Goal: Information Seeking & Learning: Learn about a topic

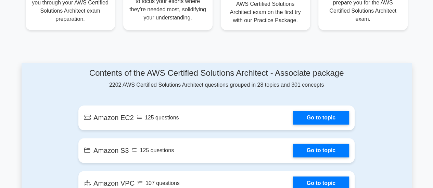
scroll to position [369, 0]
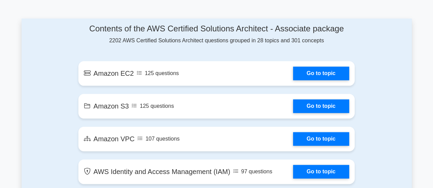
drag, startPoint x: 110, startPoint y: 0, endPoint x: 197, endPoint y: 12, distance: 87.7
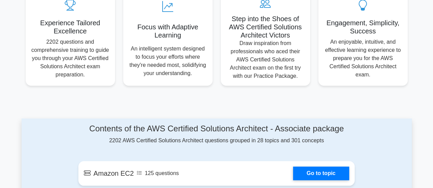
scroll to position [381, 0]
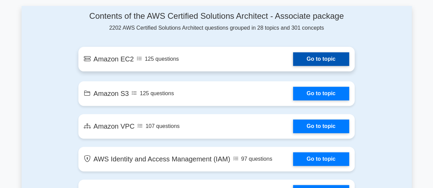
click at [293, 60] on link "Go to topic" at bounding box center [321, 59] width 56 height 14
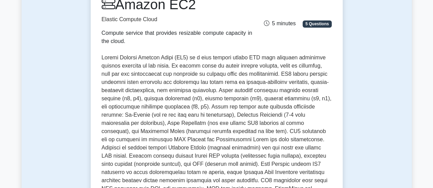
scroll to position [109, 0]
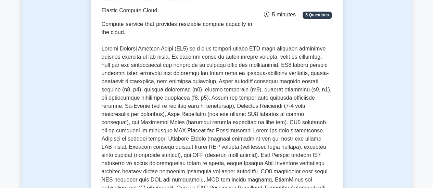
click at [273, 66] on p at bounding box center [217, 131] width 230 height 172
click at [282, 84] on p at bounding box center [217, 131] width 230 height 172
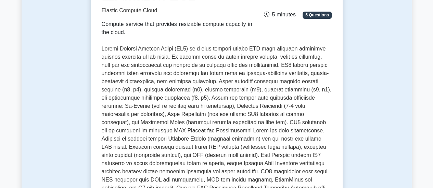
click at [143, 101] on p at bounding box center [217, 131] width 230 height 172
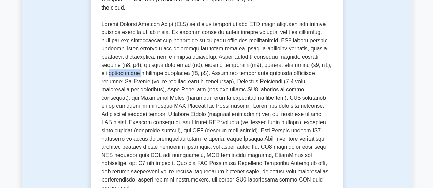
scroll to position [134, 0]
click at [142, 87] on p at bounding box center [217, 106] width 230 height 172
click at [270, 93] on p at bounding box center [217, 106] width 230 height 172
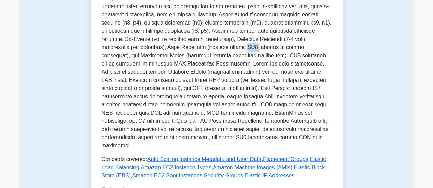
scroll to position [178, 0]
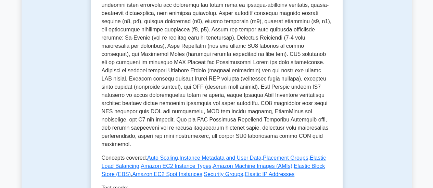
click at [206, 113] on p at bounding box center [217, 62] width 230 height 172
click at [201, 130] on p at bounding box center [217, 62] width 230 height 172
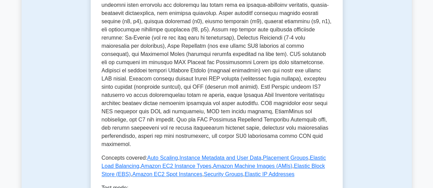
click at [229, 128] on p at bounding box center [217, 62] width 230 height 172
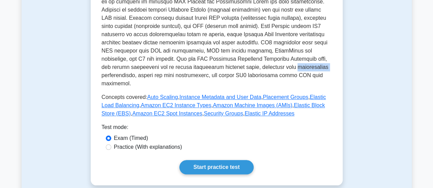
scroll to position [239, 0]
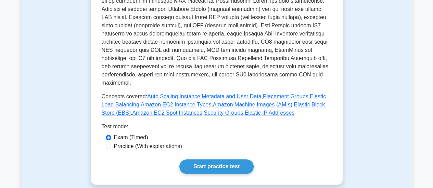
click at [174, 143] on label "Practice (With explanations)" at bounding box center [148, 147] width 68 height 8
click at [111, 144] on input "Practice (With explanations)" at bounding box center [108, 146] width 5 height 5
radio input "true"
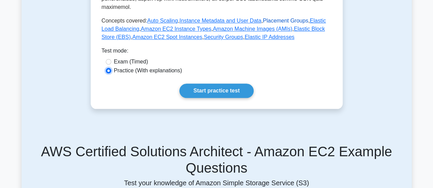
scroll to position [315, 0]
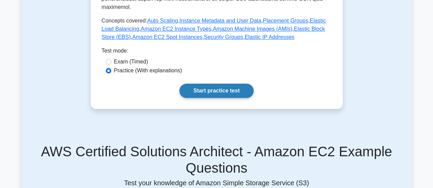
click at [236, 87] on link "Start practice test" at bounding box center [216, 91] width 74 height 14
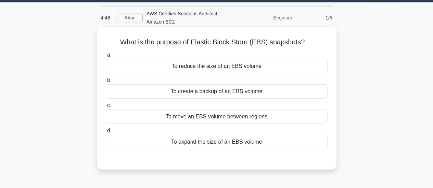
scroll to position [25, 0]
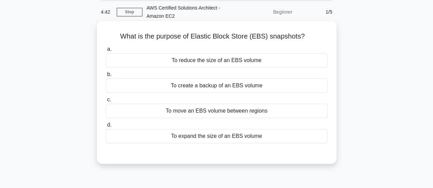
click at [265, 137] on div "To expand the size of an EBS volume" at bounding box center [217, 136] width 222 height 14
click at [106, 128] on input "d. To expand the size of an EBS volume" at bounding box center [106, 125] width 0 height 4
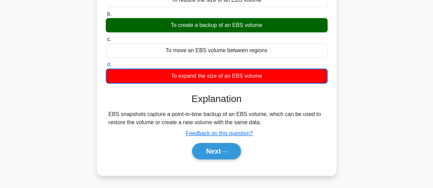
scroll to position [103, 0]
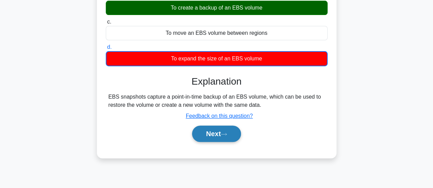
click at [209, 131] on button "Next" at bounding box center [216, 134] width 49 height 16
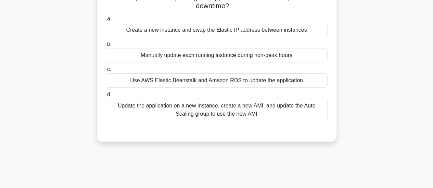
scroll to position [88, 0]
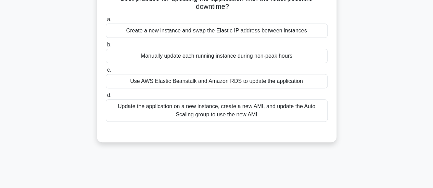
click at [266, 108] on div "Update the application on a new instance, create a new AMI, and update the Auto…" at bounding box center [217, 111] width 222 height 23
click at [106, 98] on input "d. Update the application on a new instance, create a new AMI, and update the A…" at bounding box center [106, 95] width 0 height 4
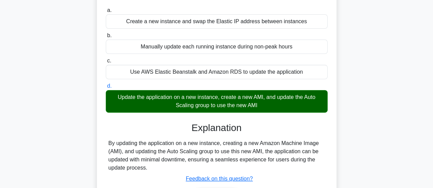
scroll to position [100, 0]
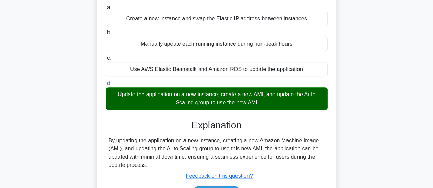
click at [256, 141] on div "By updating the application on a new instance, creating a new Amazon Machine Im…" at bounding box center [216, 153] width 216 height 33
click at [227, 150] on div "By updating the application on a new instance, creating a new Amazon Machine Im…" at bounding box center [216, 153] width 216 height 33
click at [176, 156] on div "By updating the application on a new instance, creating a new Amazon Machine Im…" at bounding box center [216, 153] width 216 height 33
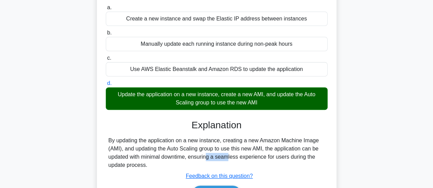
click at [176, 156] on div "By updating the application on a new instance, creating a new Amazon Machine Im…" at bounding box center [216, 153] width 216 height 33
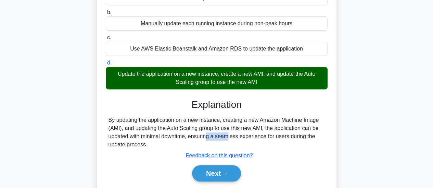
scroll to position [121, 0]
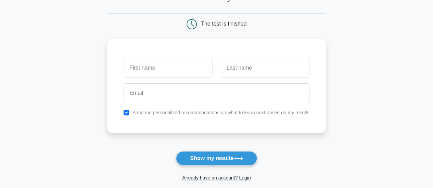
scroll to position [57, 0]
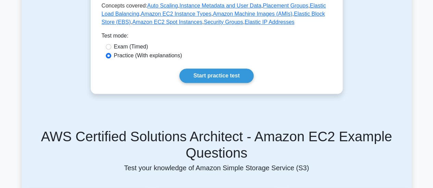
scroll to position [330, 0]
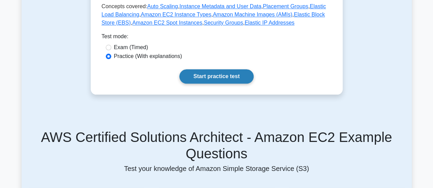
click at [229, 69] on link "Start practice test" at bounding box center [216, 76] width 74 height 14
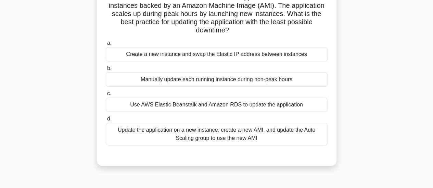
scroll to position [66, 0]
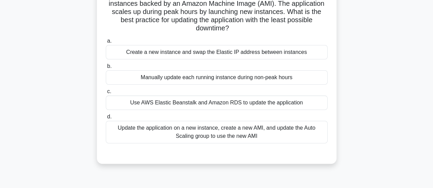
click at [247, 134] on div "Update the application on a new instance, create a new AMI, and update the Auto…" at bounding box center [217, 132] width 222 height 23
click at [106, 119] on input "d. Update the application on a new instance, create a new AMI, and update the A…" at bounding box center [106, 117] width 0 height 4
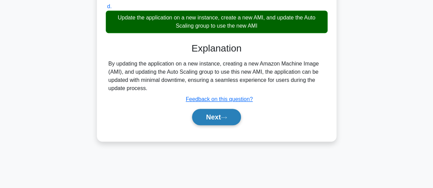
scroll to position [177, 0]
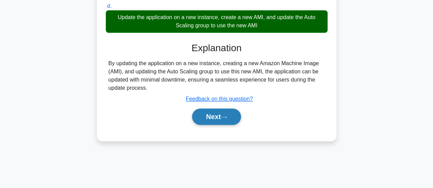
click at [231, 109] on button "Next" at bounding box center [216, 117] width 49 height 16
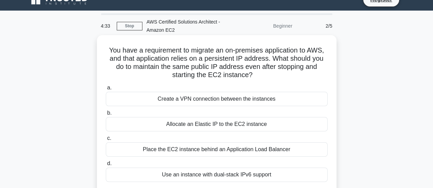
scroll to position [18, 0]
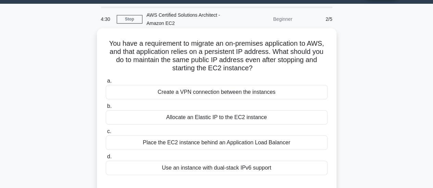
click at [208, 117] on div "Allocate an Elastic IP to the EC2 instance" at bounding box center [217, 117] width 222 height 14
click at [106, 109] on input "b. Allocate an Elastic IP to the EC2 instance" at bounding box center [106, 106] width 0 height 4
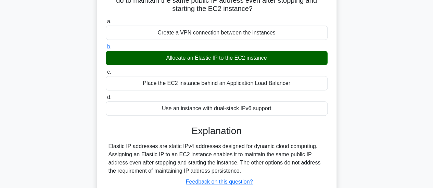
scroll to position [82, 0]
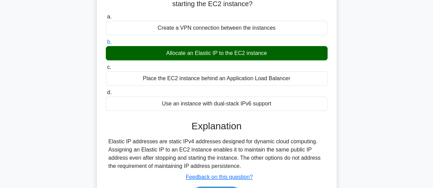
click at [187, 143] on div "Elastic IP addresses are static IPv4 addresses designed for dynamic cloud compu…" at bounding box center [216, 154] width 216 height 33
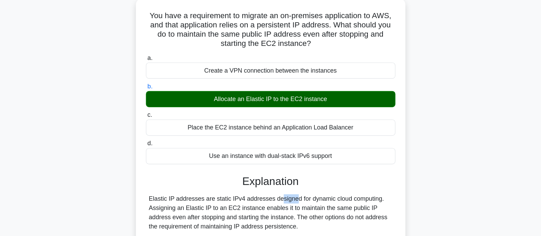
scroll to position [50, 0]
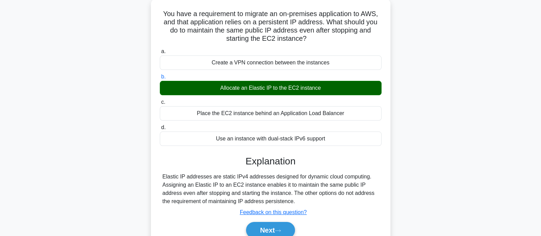
drag, startPoint x: 431, startPoint y: 6, endPoint x: 114, endPoint y: 120, distance: 336.5
click at [114, 120] on div "You have a requirement to migrate an on-premises application to AWS, and that a…" at bounding box center [271, 131] width 452 height 264
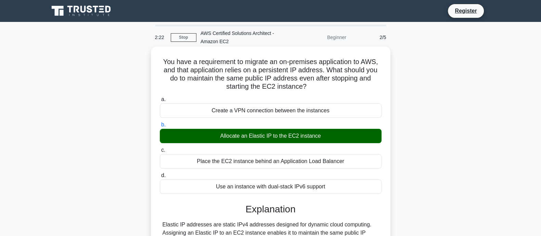
scroll to position [134, 0]
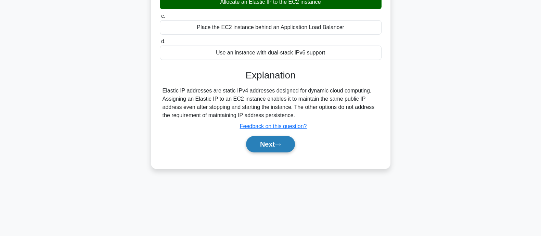
click at [270, 149] on button "Next" at bounding box center [270, 144] width 49 height 16
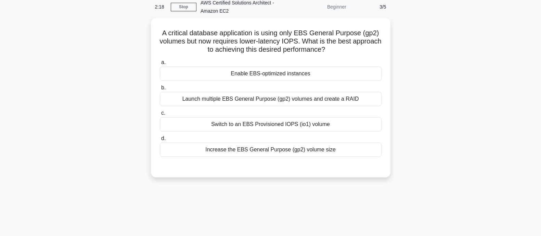
scroll to position [5, 0]
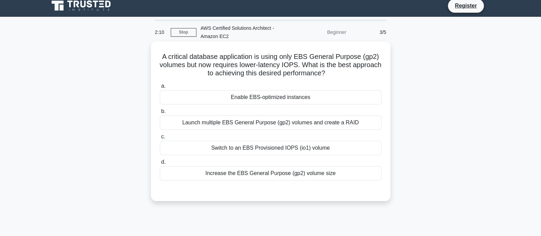
click at [296, 98] on div "Enable EBS-optimized instances" at bounding box center [271, 97] width 222 height 14
click at [160, 88] on input "a. Enable EBS-optimized instances" at bounding box center [160, 86] width 0 height 4
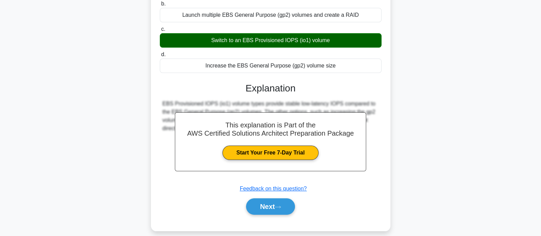
scroll to position [114, 0]
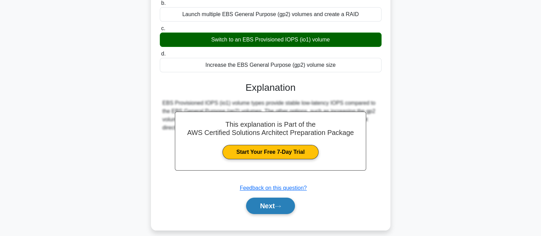
click at [280, 188] on button "Next" at bounding box center [270, 205] width 49 height 16
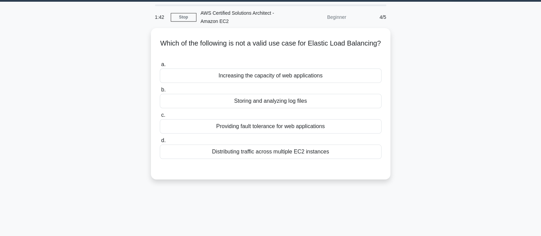
scroll to position [20, 0]
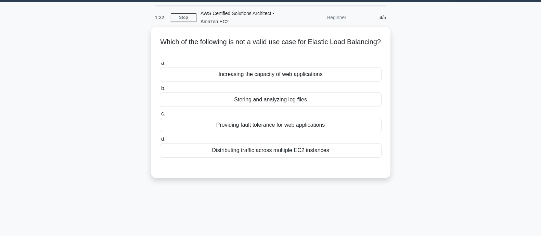
click at [241, 150] on div "Distributing traffic across multiple EC2 instances" at bounding box center [271, 150] width 222 height 14
click at [160, 141] on input "d. Distributing traffic across multiple EC2 instances" at bounding box center [160, 139] width 0 height 4
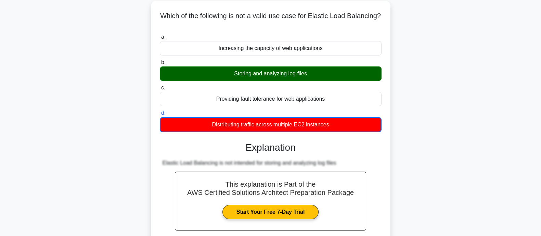
scroll to position [134, 0]
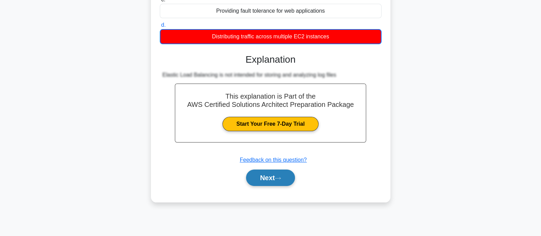
click at [267, 172] on button "Next" at bounding box center [270, 177] width 49 height 16
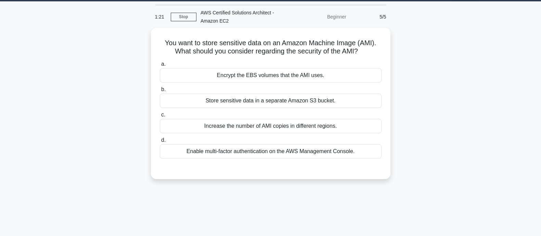
scroll to position [20, 0]
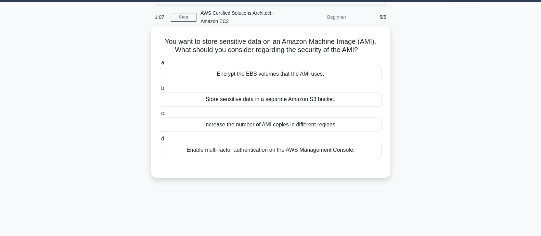
click at [285, 155] on div "Enable multi-factor authentication on the AWS Management Console." at bounding box center [271, 150] width 222 height 14
click at [160, 141] on input "d. Enable multi-factor authentication on the AWS Management Console." at bounding box center [160, 138] width 0 height 4
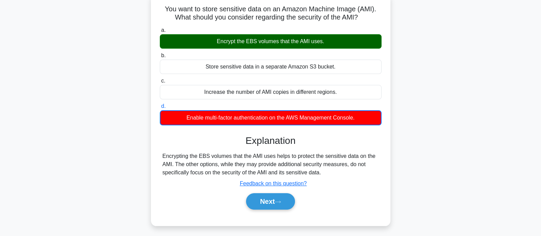
scroll to position [99, 0]
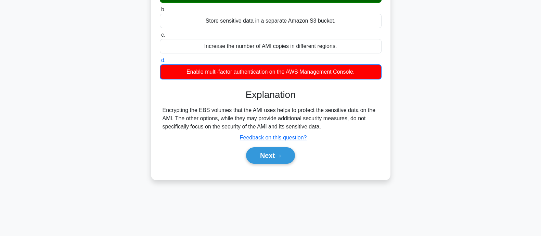
click at [298, 116] on div "Encrypting the EBS volumes that the AMI uses helps to protect the sensitive dat…" at bounding box center [270, 118] width 216 height 25
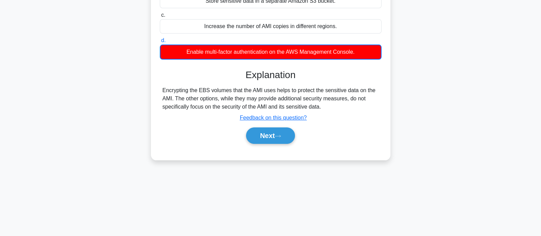
scroll to position [119, 0]
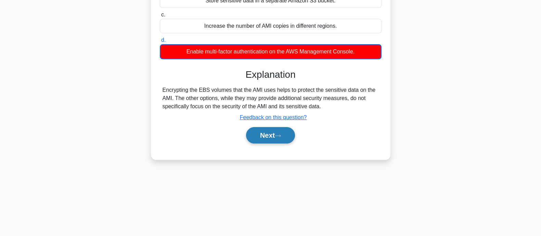
click at [281, 134] on icon at bounding box center [278, 136] width 6 height 4
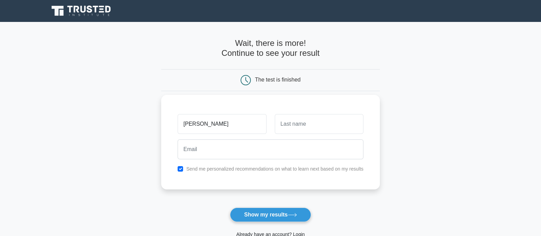
type input "kirti"
type input "c"
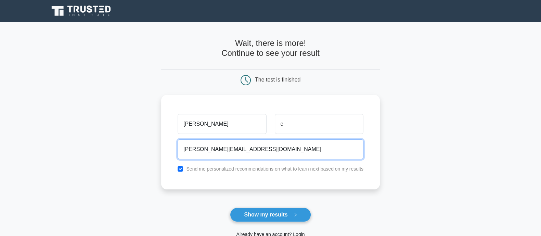
scroll to position [34, 0]
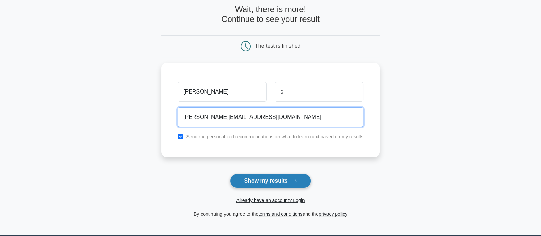
type input "kirti.kbc99@gmail.com"
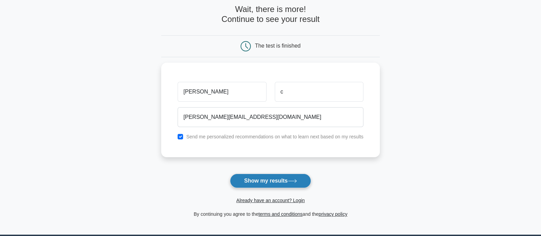
click at [258, 180] on button "Show my results" at bounding box center [270, 180] width 81 height 14
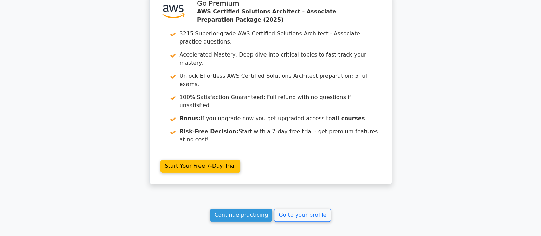
scroll to position [953, 0]
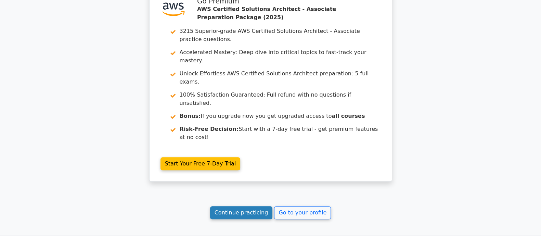
click at [250, 206] on link "Continue practicing" at bounding box center [241, 212] width 63 height 13
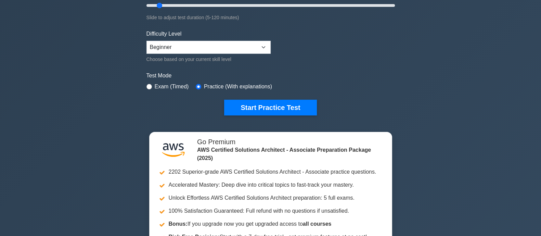
scroll to position [143, 0]
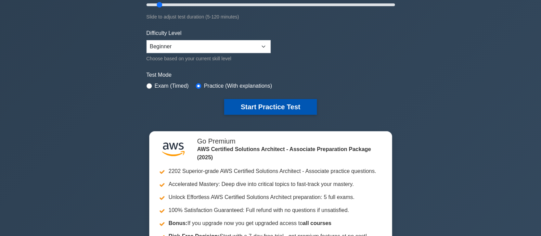
click at [291, 107] on button "Start Practice Test" at bounding box center [270, 107] width 92 height 16
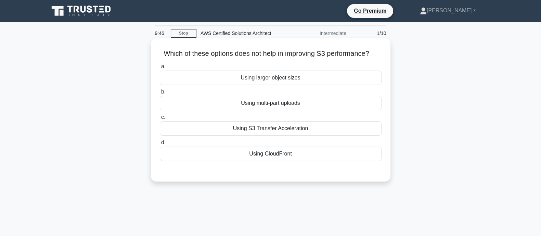
click at [303, 157] on div "Using CloudFront" at bounding box center [271, 153] width 222 height 14
click at [160, 145] on input "d. Using CloudFront" at bounding box center [160, 142] width 0 height 4
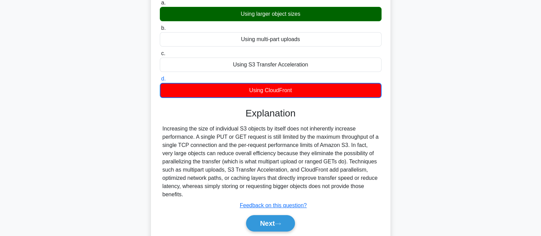
scroll to position [64, 0]
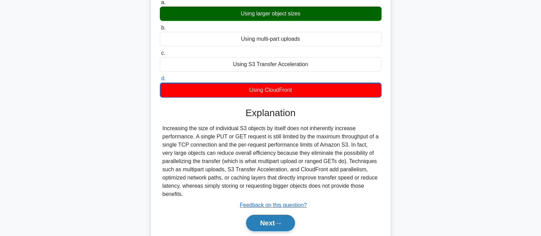
click at [262, 223] on button "Next" at bounding box center [270, 222] width 49 height 16
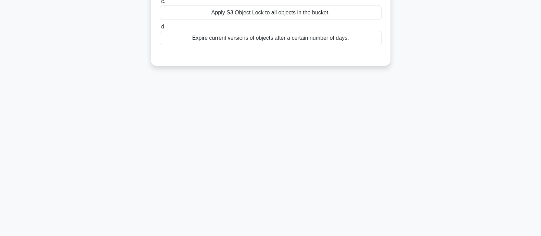
scroll to position [0, 0]
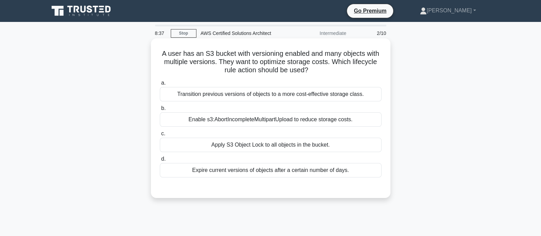
click at [277, 120] on div "Enable s3:AbortIncompleteMultipartUpload to reduce storage costs." at bounding box center [271, 119] width 222 height 14
click at [160, 110] on input "b. Enable s3:AbortIncompleteMultipartUpload to reduce storage costs." at bounding box center [160, 108] width 0 height 4
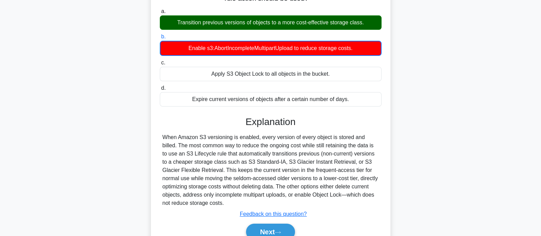
scroll to position [75, 0]
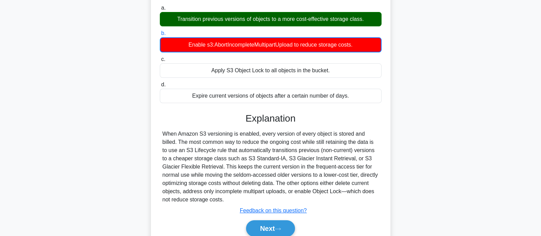
click at [183, 148] on div "When Amazon S3 versioning is enabled, every version of every object is stored a…" at bounding box center [270, 167] width 216 height 74
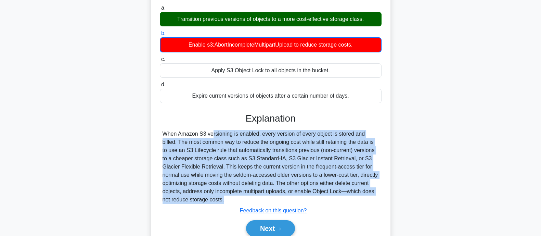
click at [183, 148] on div "When Amazon S3 versioning is enabled, every version of every object is stored a…" at bounding box center [270, 167] width 216 height 74
click at [269, 148] on div "When Amazon S3 versioning is enabled, every version of every object is stored a…" at bounding box center [270, 167] width 216 height 74
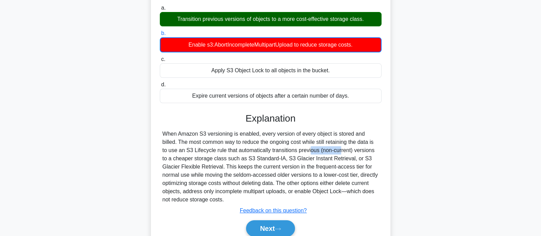
click at [269, 148] on div "When Amazon S3 versioning is enabled, every version of every object is stored a…" at bounding box center [270, 167] width 216 height 74
click at [269, 156] on div "When Amazon S3 versioning is enabled, every version of every object is stored a…" at bounding box center [270, 167] width 216 height 74
click at [316, 169] on div "When Amazon S3 versioning is enabled, every version of every object is stored a…" at bounding box center [270, 167] width 216 height 74
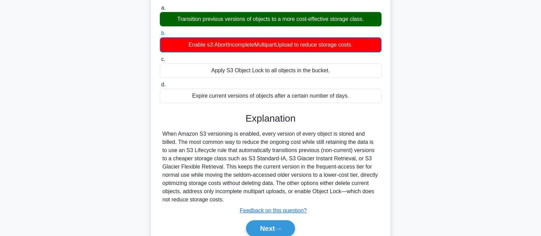
click at [247, 167] on div "When Amazon S3 versioning is enabled, every version of every object is stored a…" at bounding box center [270, 167] width 216 height 74
click at [363, 164] on div "When Amazon S3 versioning is enabled, every version of every object is stored a…" at bounding box center [270, 167] width 216 height 74
click at [173, 181] on div "When Amazon S3 versioning is enabled, every version of every object is stored a…" at bounding box center [270, 167] width 216 height 74
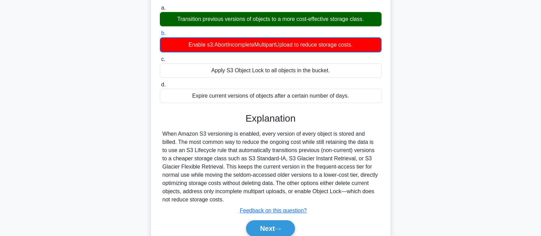
click at [332, 182] on div "When Amazon S3 versioning is enabled, every version of every object is stored a…" at bounding box center [270, 167] width 216 height 74
click at [207, 192] on div "When Amazon S3 versioning is enabled, every version of every object is stored a…" at bounding box center [270, 167] width 216 height 74
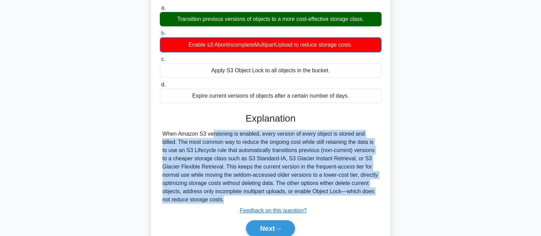
click at [207, 192] on div "When Amazon S3 versioning is enabled, every version of every object is stored a…" at bounding box center [270, 167] width 216 height 74
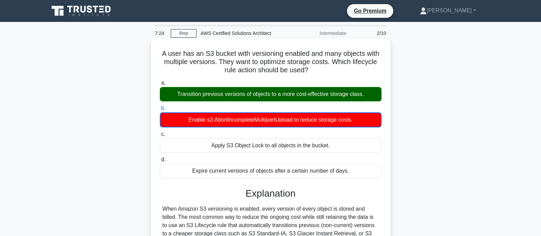
scroll to position [134, 0]
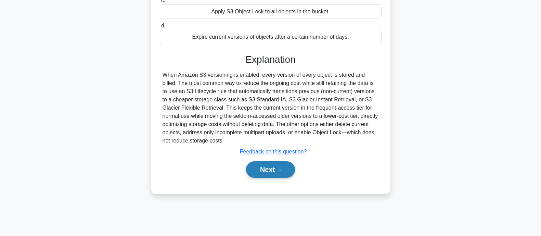
click at [282, 164] on button "Next" at bounding box center [270, 169] width 49 height 16
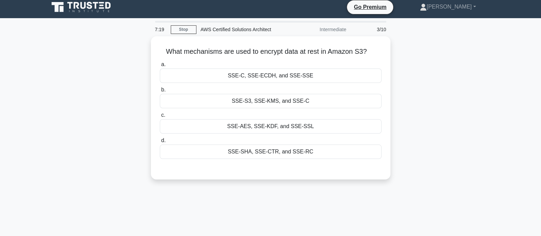
scroll to position [3, 0]
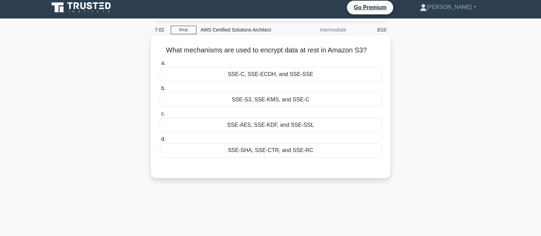
click at [287, 98] on div "SSE-S3, SSE-KMS, and SSE-C" at bounding box center [271, 99] width 222 height 14
click at [160, 91] on input "b. SSE-S3, SSE-KMS, and SSE-C" at bounding box center [160, 88] width 0 height 4
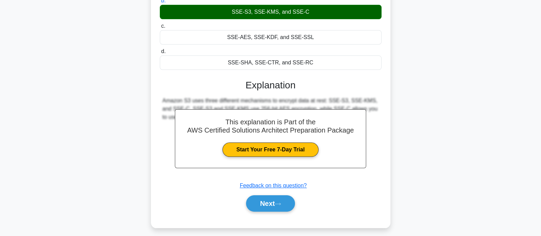
scroll to position [95, 0]
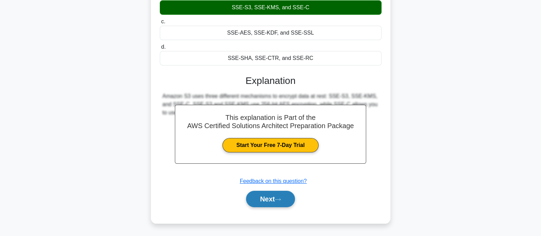
click at [271, 202] on button "Next" at bounding box center [270, 199] width 49 height 16
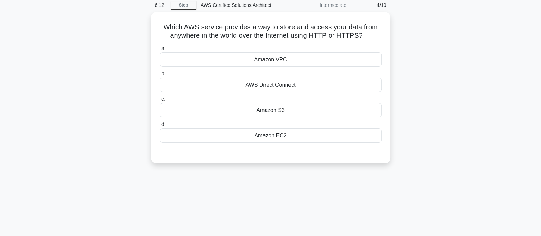
scroll to position [28, 0]
click at [291, 86] on div "AWS Direct Connect" at bounding box center [271, 83] width 222 height 14
click at [160, 75] on input "b. AWS Direct Connect" at bounding box center [160, 72] width 0 height 4
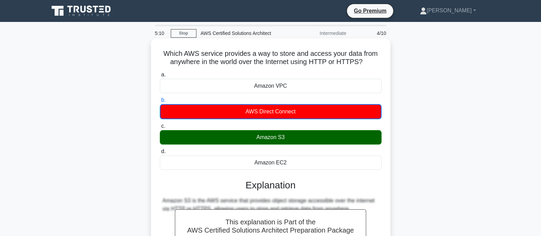
scroll to position [134, 0]
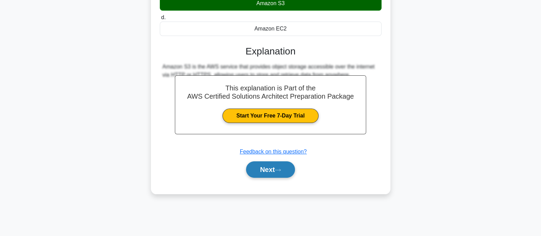
click at [274, 168] on button "Next" at bounding box center [270, 169] width 49 height 16
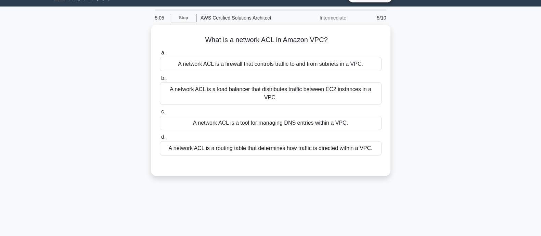
scroll to position [0, 0]
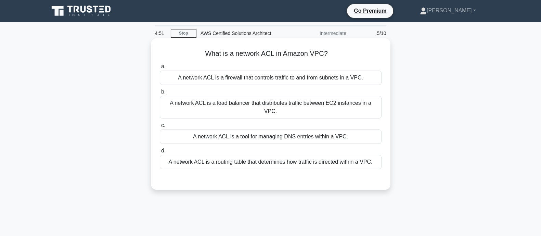
click at [293, 156] on div "A network ACL is a routing table that determines how traffic is directed within…" at bounding box center [271, 162] width 222 height 14
click at [160, 153] on input "d. A network ACL is a routing table that determines how traffic is directed wit…" at bounding box center [160, 150] width 0 height 4
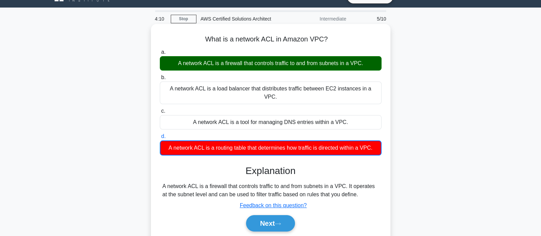
scroll to position [15, 0]
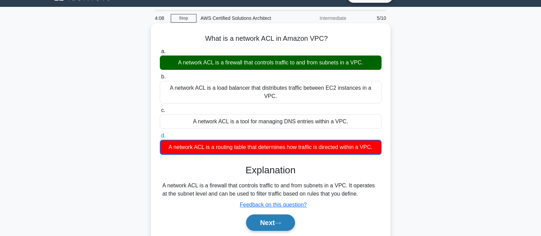
click at [277, 221] on icon at bounding box center [278, 223] width 6 height 4
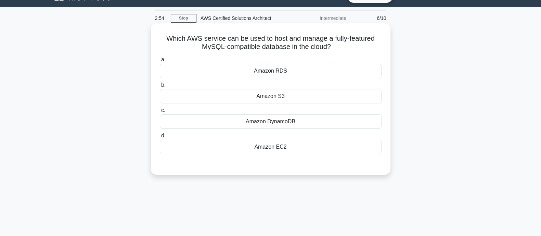
click at [307, 71] on div "Amazon RDS" at bounding box center [271, 71] width 222 height 14
click at [160, 62] on input "a. Amazon RDS" at bounding box center [160, 59] width 0 height 4
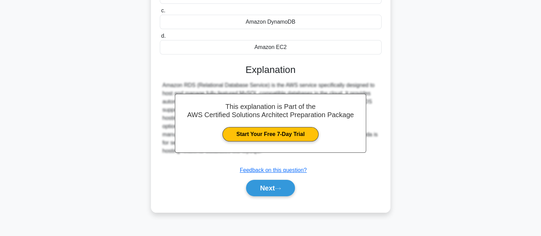
scroll to position [118, 0]
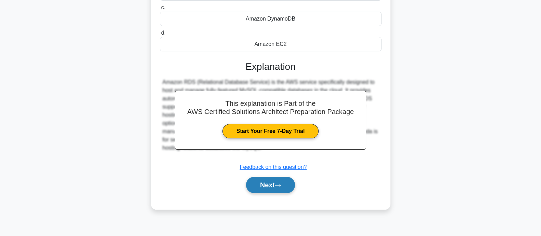
click at [277, 182] on button "Next" at bounding box center [270, 184] width 49 height 16
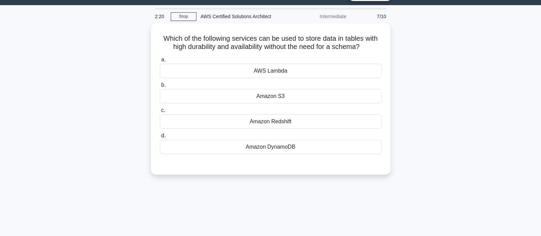
scroll to position [16, 0]
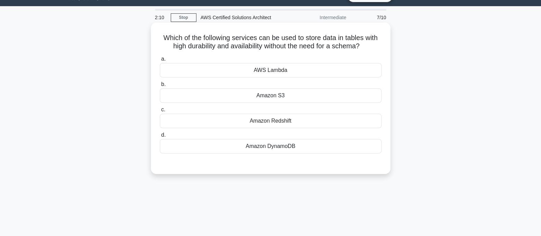
click at [293, 119] on div "Amazon Redshift" at bounding box center [271, 121] width 222 height 14
click at [160, 112] on input "c. Amazon Redshift" at bounding box center [160, 109] width 0 height 4
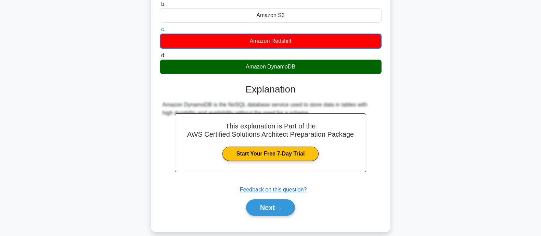
scroll to position [100, 0]
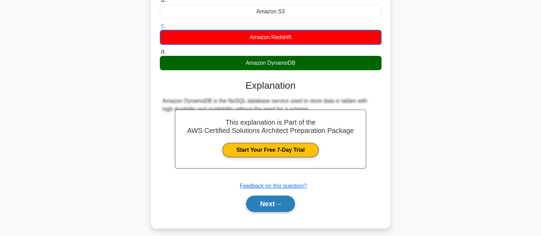
click at [278, 200] on button "Next" at bounding box center [270, 203] width 49 height 16
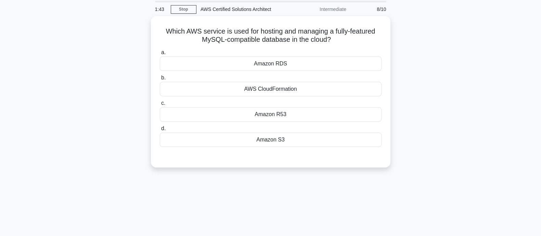
scroll to position [0, 0]
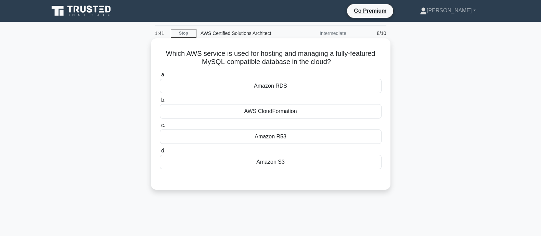
click at [310, 88] on div "Amazon RDS" at bounding box center [271, 86] width 222 height 14
click at [160, 77] on input "a. Amazon RDS" at bounding box center [160, 75] width 0 height 4
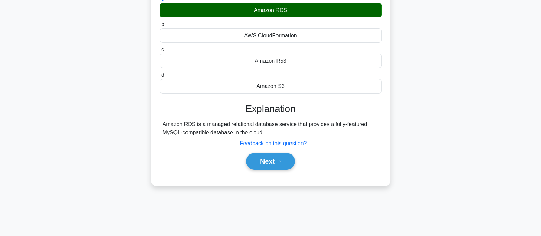
scroll to position [76, 0]
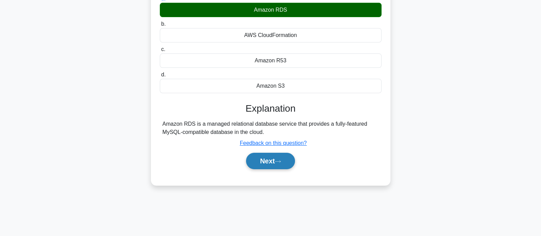
click at [279, 158] on button "Next" at bounding box center [270, 161] width 49 height 16
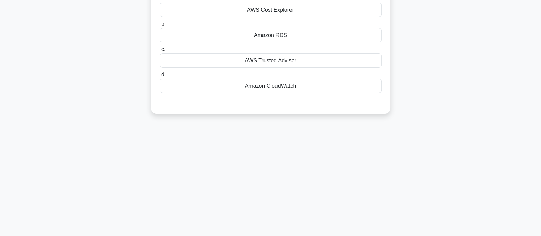
scroll to position [0, 0]
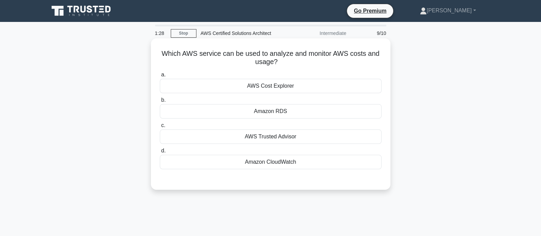
click at [287, 161] on div "Amazon CloudWatch" at bounding box center [271, 162] width 222 height 14
click at [160, 153] on input "d. Amazon CloudWatch" at bounding box center [160, 150] width 0 height 4
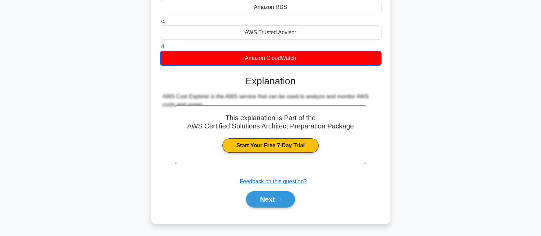
scroll to position [104, 0]
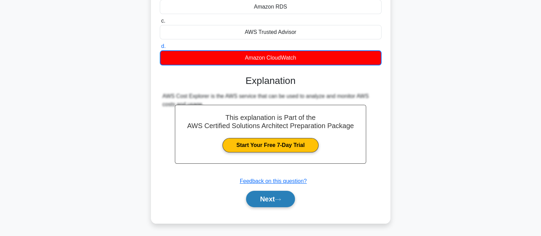
click at [280, 201] on button "Next" at bounding box center [270, 199] width 49 height 16
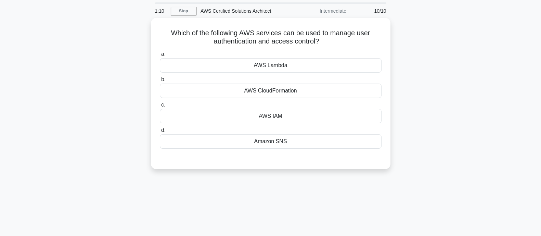
scroll to position [0, 0]
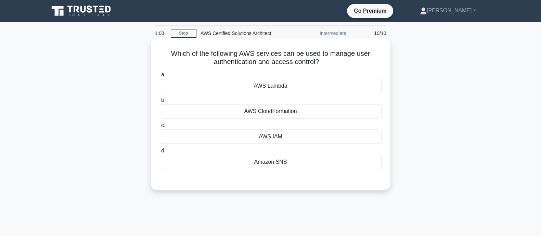
click at [285, 64] on h5 "Which of the following AWS services can be used to manage user authentication a…" at bounding box center [270, 57] width 223 height 17
click at [261, 136] on div "AWS IAM" at bounding box center [271, 136] width 222 height 14
click at [160, 128] on input "c. AWS IAM" at bounding box center [160, 125] width 0 height 4
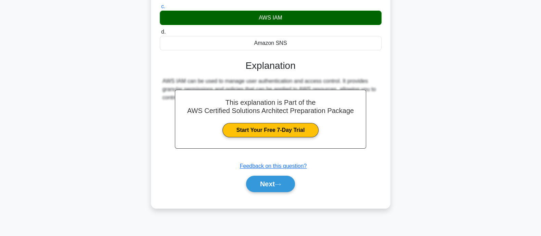
scroll to position [125, 0]
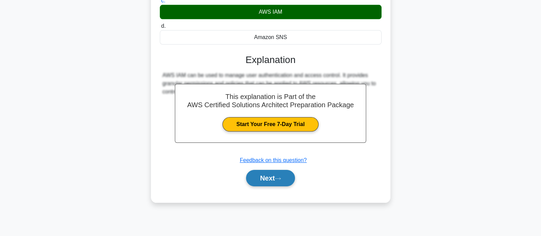
click at [285, 173] on button "Next" at bounding box center [270, 178] width 49 height 16
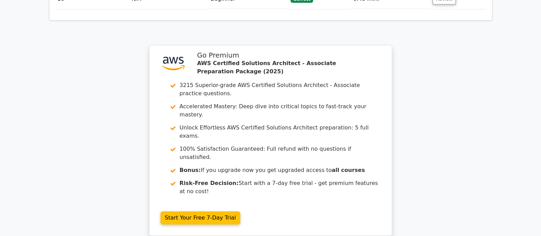
scroll to position [1058, 0]
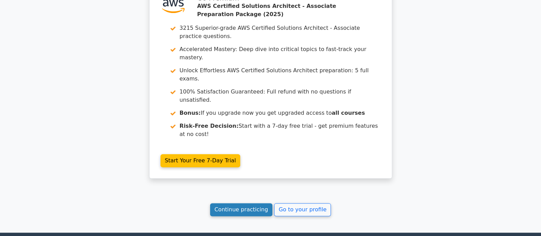
click at [255, 203] on link "Continue practicing" at bounding box center [241, 209] width 63 height 13
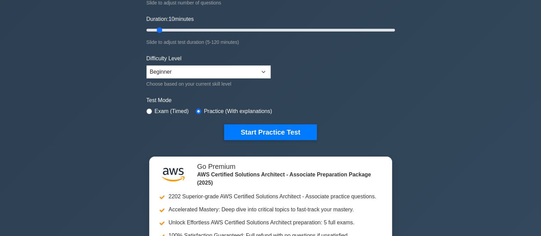
scroll to position [117, 0]
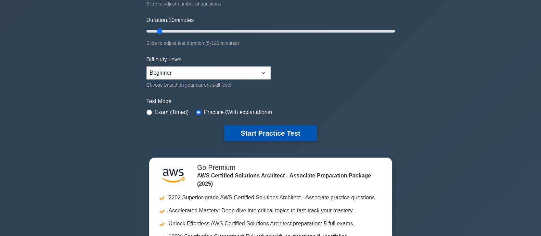
click at [291, 134] on button "Start Practice Test" at bounding box center [270, 133] width 92 height 16
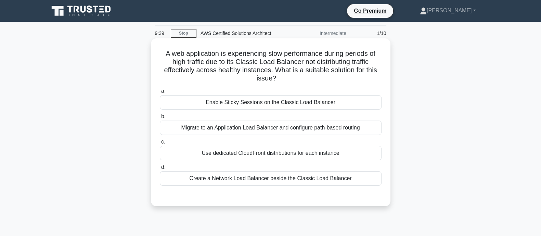
click at [285, 149] on div "Use dedicated CloudFront distributions for each instance" at bounding box center [271, 153] width 222 height 14
click at [160, 144] on input "c. Use dedicated CloudFront distributions for each instance" at bounding box center [160, 142] width 0 height 4
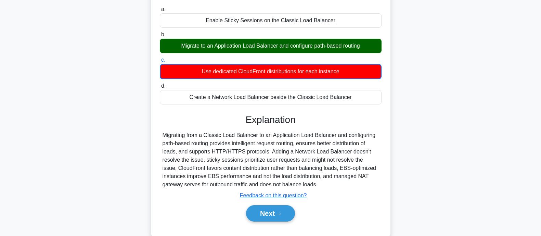
scroll to position [82, 0]
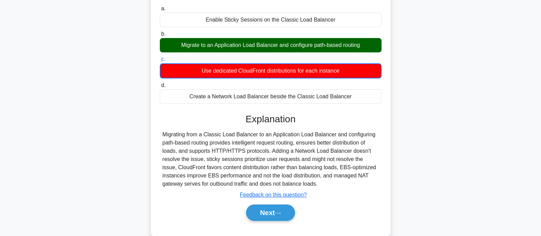
click at [228, 183] on div "Migrating from a Classic Load Balancer to an Application Load Balancer and conf…" at bounding box center [270, 158] width 216 height 57
click at [284, 218] on button "Next" at bounding box center [270, 212] width 49 height 16
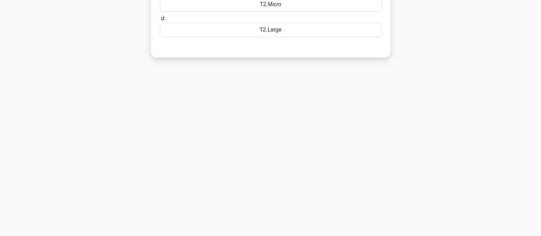
scroll to position [0, 0]
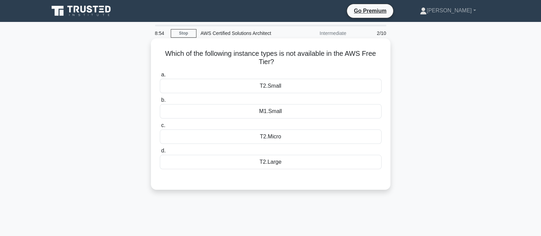
click at [309, 140] on div "T2.Micro" at bounding box center [271, 136] width 222 height 14
click at [160, 128] on input "c. T2.Micro" at bounding box center [160, 125] width 0 height 4
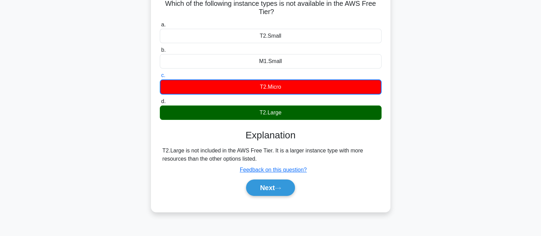
scroll to position [51, 0]
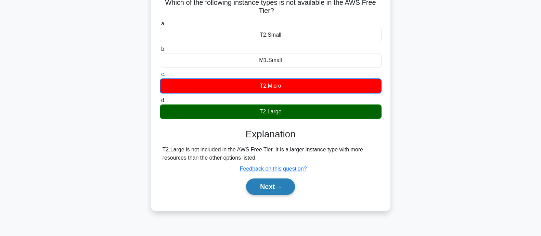
click at [277, 182] on button "Next" at bounding box center [270, 186] width 49 height 16
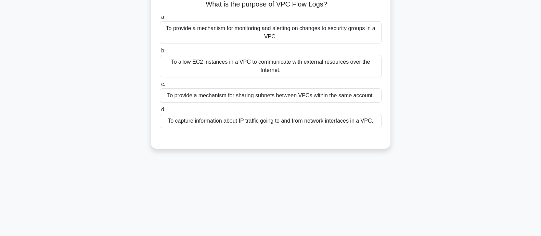
scroll to position [0, 0]
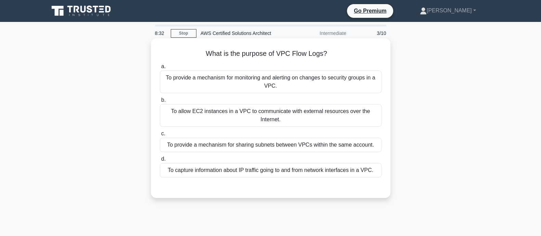
click at [306, 173] on div "To capture information about IP traffic going to and from network interfaces in…" at bounding box center [271, 170] width 222 height 14
click at [160, 161] on input "d. To capture information about IP traffic going to and from network interfaces…" at bounding box center [160, 159] width 0 height 4
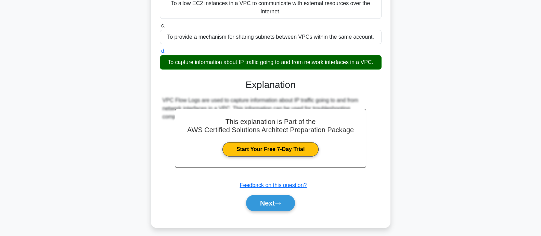
scroll to position [110, 0]
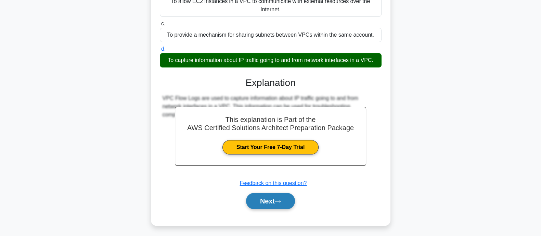
click at [280, 205] on button "Next" at bounding box center [270, 201] width 49 height 16
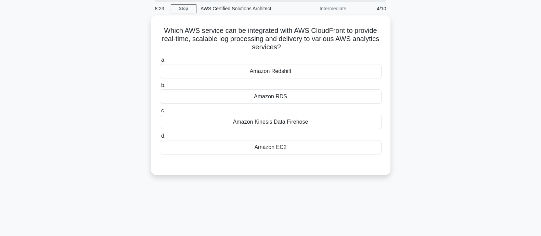
scroll to position [24, 0]
click at [321, 120] on div "Amazon Kinesis Data Firehose" at bounding box center [271, 121] width 222 height 14
click at [160, 112] on input "c. Amazon Kinesis Data Firehose" at bounding box center [160, 109] width 0 height 4
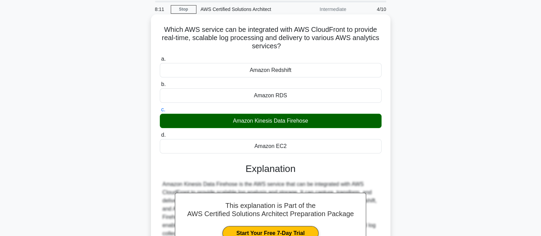
scroll to position [17, 0]
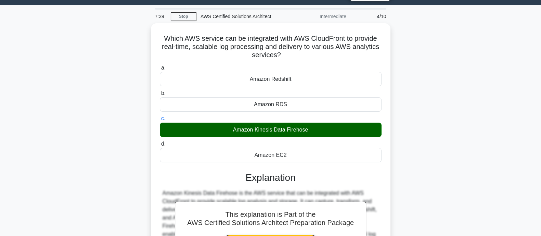
click at [486, 86] on div "Which AWS service can be integrated with AWS CloudFront to provide real-time, s…" at bounding box center [271, 175] width 452 height 305
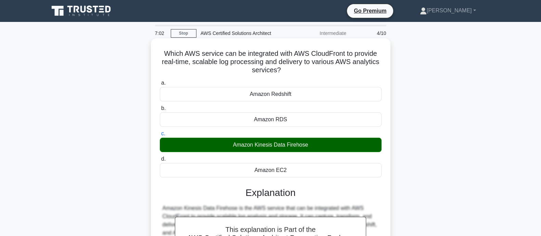
scroll to position [134, 0]
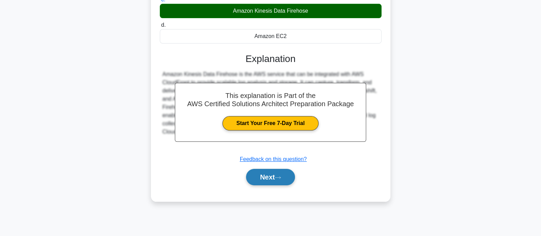
click at [281, 179] on icon at bounding box center [278, 177] width 6 height 4
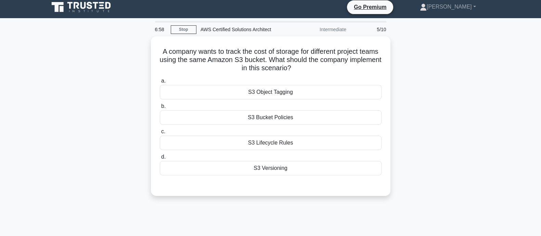
scroll to position [0, 0]
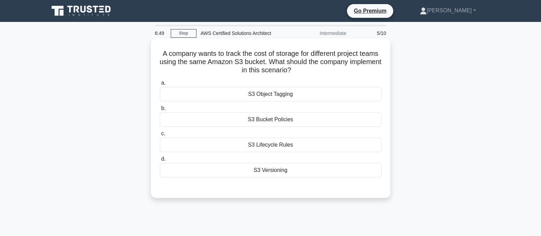
click at [305, 122] on div "S3 Bucket Policies" at bounding box center [271, 119] width 222 height 14
click at [160, 110] on input "b. S3 Bucket Policies" at bounding box center [160, 108] width 0 height 4
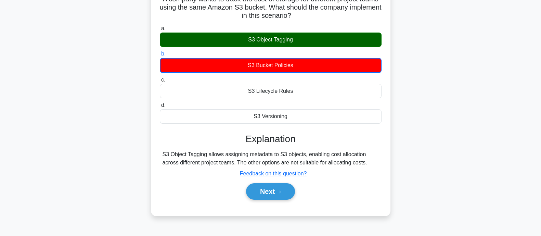
scroll to position [54, 0]
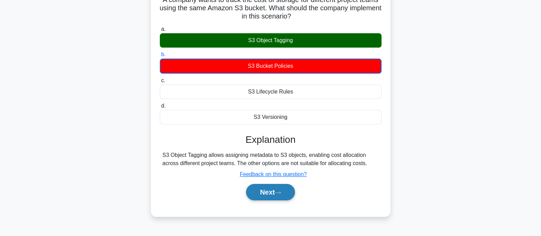
click at [274, 192] on button "Next" at bounding box center [270, 192] width 49 height 16
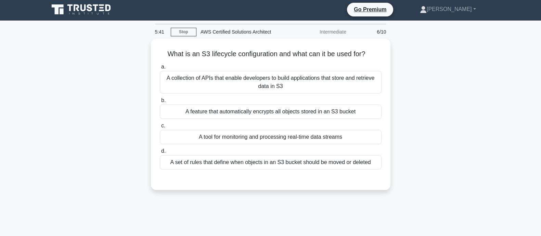
scroll to position [0, 0]
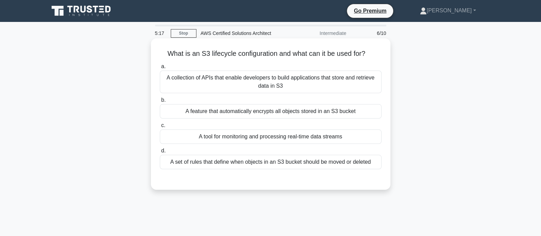
click at [280, 113] on div "A feature that automatically encrypts all objects stored in an S3 bucket" at bounding box center [271, 111] width 222 height 14
click at [160, 102] on input "b. A feature that automatically encrypts all objects stored in an S3 bucket" at bounding box center [160, 100] width 0 height 4
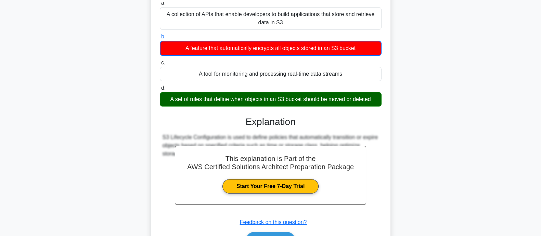
scroll to position [83, 0]
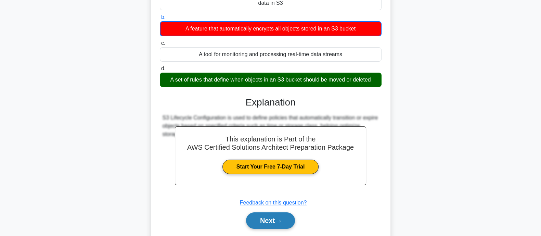
click at [273, 218] on button "Next" at bounding box center [270, 220] width 49 height 16
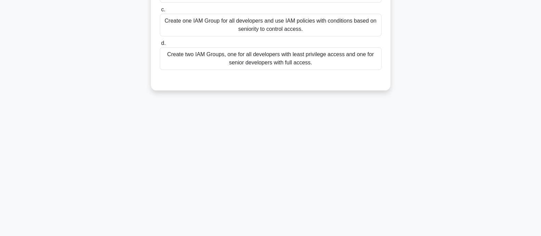
scroll to position [0, 0]
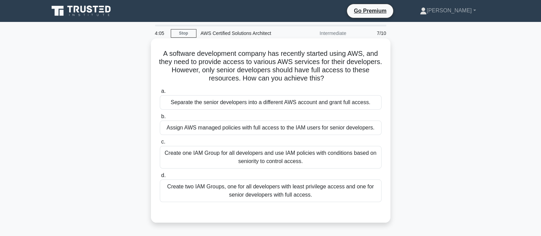
click at [305, 132] on div "Assign AWS managed policies with full access to the IAM users for senior develo…" at bounding box center [271, 127] width 222 height 14
click at [160, 119] on input "b. Assign AWS managed policies with full access to the IAM users for senior dev…" at bounding box center [160, 116] width 0 height 4
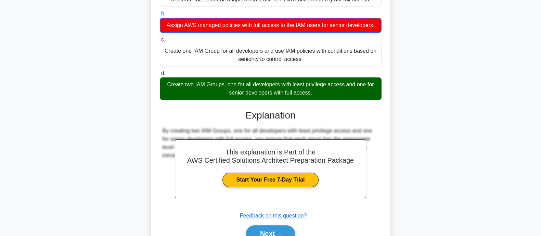
scroll to position [137, 0]
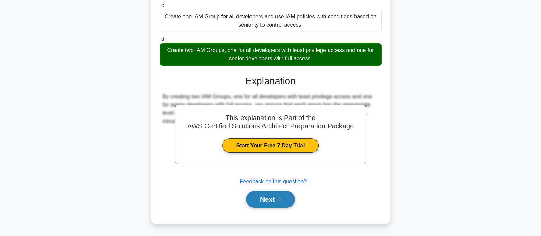
click at [279, 198] on icon at bounding box center [278, 200] width 6 height 4
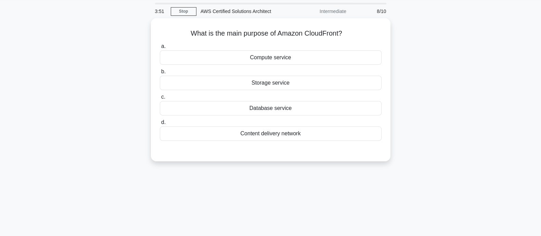
scroll to position [18, 0]
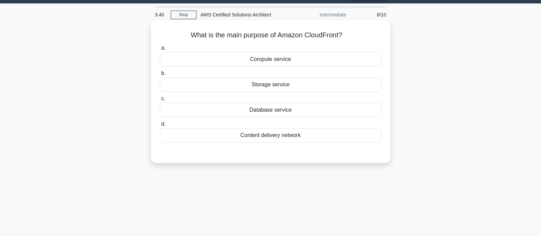
click at [302, 60] on div "Compute service" at bounding box center [271, 59] width 222 height 14
click at [160, 50] on input "a. Compute service" at bounding box center [160, 48] width 0 height 4
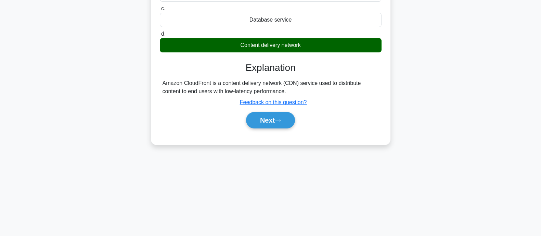
scroll to position [134, 0]
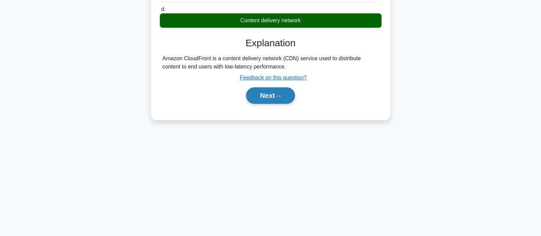
click at [279, 97] on button "Next" at bounding box center [270, 95] width 49 height 16
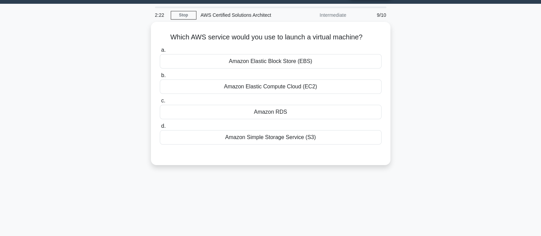
scroll to position [17, 0]
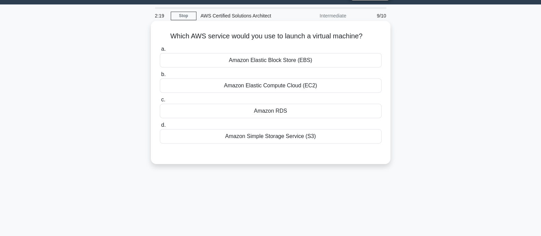
click at [325, 38] on h5 "Which AWS service would you use to launch a virtual machine? .spinner_0XTQ{tran…" at bounding box center [270, 36] width 223 height 9
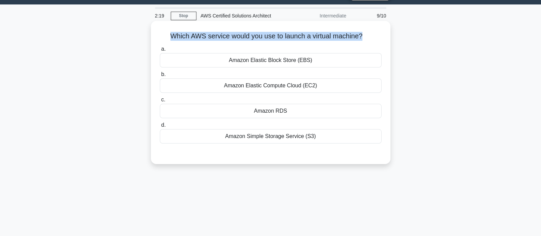
click at [325, 38] on h5 "Which AWS service would you use to launch a virtual machine? .spinner_0XTQ{tran…" at bounding box center [270, 36] width 223 height 9
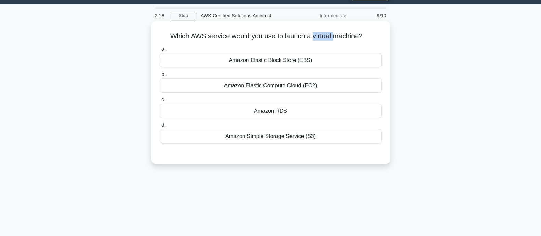
click at [325, 38] on h5 "Which AWS service would you use to launch a virtual machine? .spinner_0XTQ{tran…" at bounding box center [270, 36] width 223 height 9
click at [284, 59] on div "Amazon Elastic Block Store (EBS)" at bounding box center [271, 60] width 222 height 14
click at [160, 51] on input "a. Amazon Elastic Block Store (EBS)" at bounding box center [160, 49] width 0 height 4
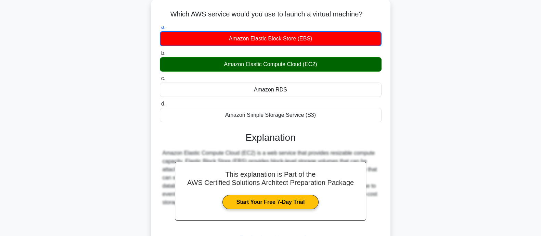
scroll to position [91, 0]
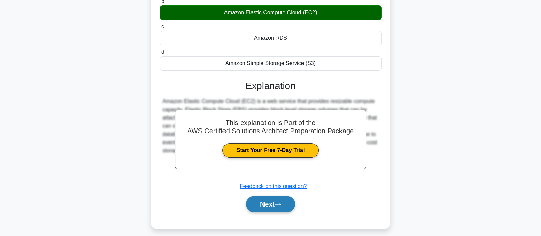
click at [277, 204] on button "Next" at bounding box center [270, 204] width 49 height 16
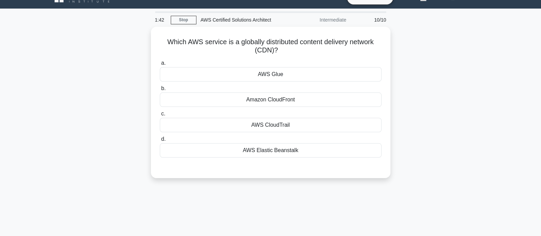
scroll to position [13, 0]
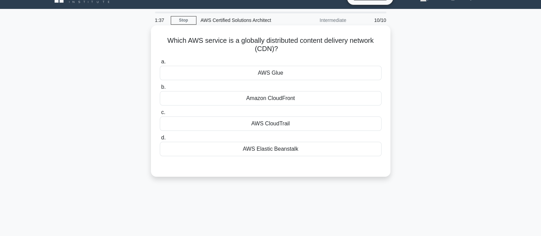
click at [332, 93] on div "Amazon CloudFront" at bounding box center [271, 98] width 222 height 14
click at [160, 89] on input "b. Amazon CloudFront" at bounding box center [160, 87] width 0 height 4
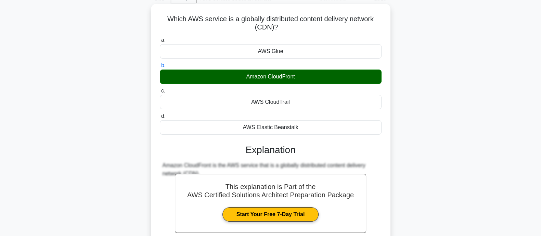
scroll to position [134, 0]
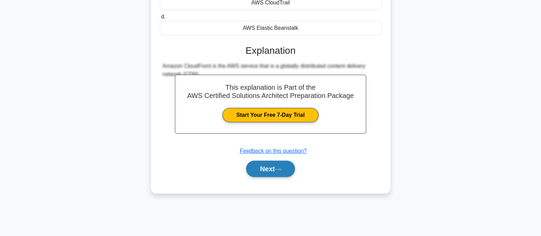
click at [284, 166] on button "Next" at bounding box center [270, 168] width 49 height 16
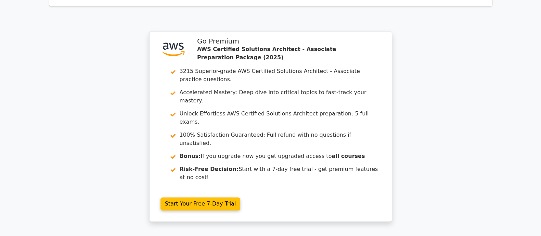
scroll to position [1091, 0]
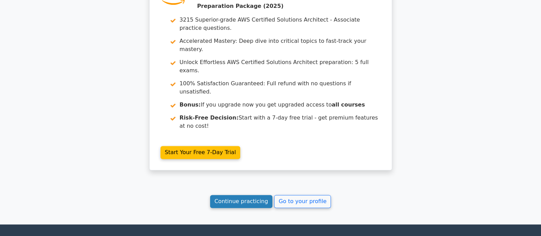
click at [254, 195] on link "Continue practicing" at bounding box center [241, 201] width 63 height 13
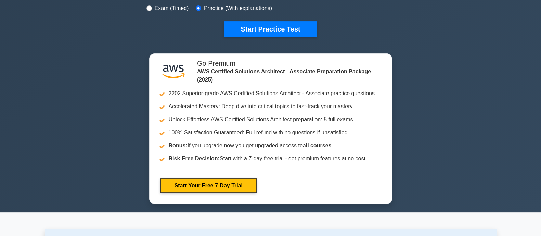
scroll to position [221, 0]
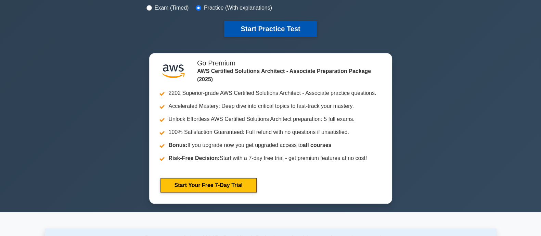
click at [292, 30] on button "Start Practice Test" at bounding box center [270, 29] width 92 height 16
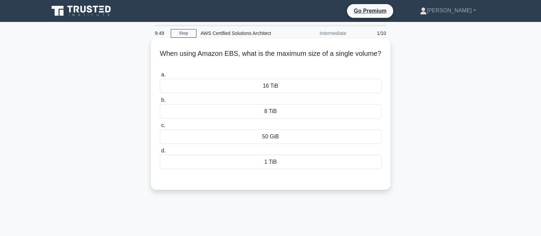
click at [286, 141] on div "50 GiB" at bounding box center [271, 136] width 222 height 14
click at [160, 128] on input "c. 50 GiB" at bounding box center [160, 125] width 0 height 4
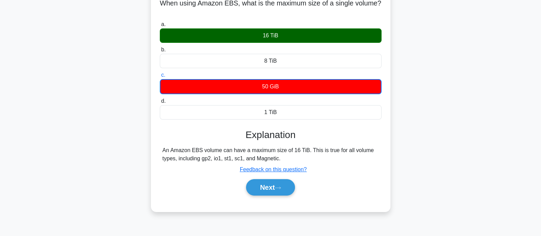
scroll to position [60, 0]
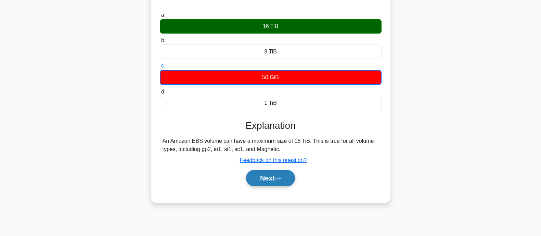
click at [284, 180] on button "Next" at bounding box center [270, 178] width 49 height 16
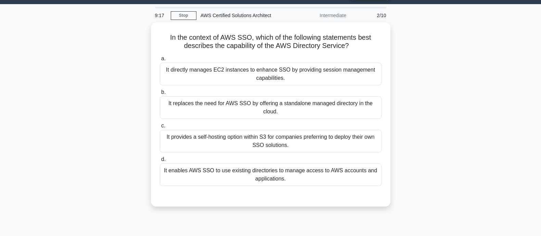
scroll to position [17, 0]
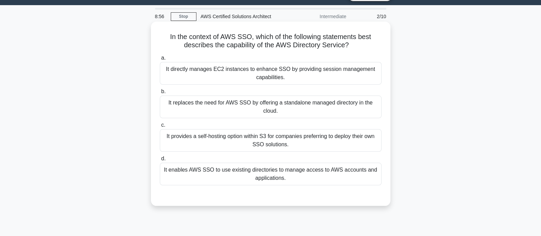
click at [286, 145] on div "It provides a self-hosting option within S3 for companies preferring to deploy …" at bounding box center [271, 140] width 222 height 23
click at [160, 127] on input "c. It provides a self-hosting option within S3 for companies preferring to depl…" at bounding box center [160, 125] width 0 height 4
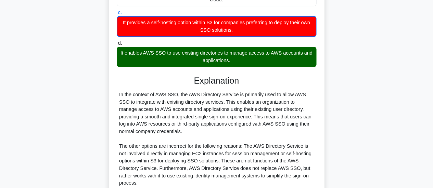
scroll to position [130, 0]
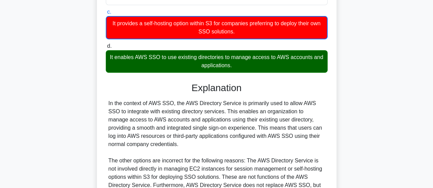
drag, startPoint x: 512, startPoint y: 1, endPoint x: 276, endPoint y: 123, distance: 266.3
click at [276, 123] on div "In the context of AWS SSO, the AWS Directory Service is primarily used to allow…" at bounding box center [216, 153] width 216 height 107
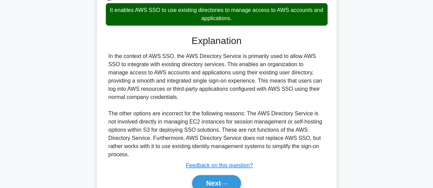
scroll to position [177, 0]
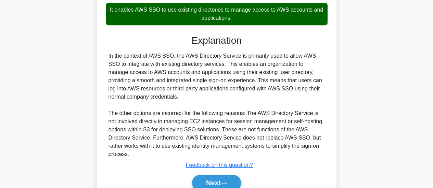
click at [283, 84] on div "In the context of AWS SSO, the AWS Directory Service is primarily used to allow…" at bounding box center [216, 105] width 216 height 107
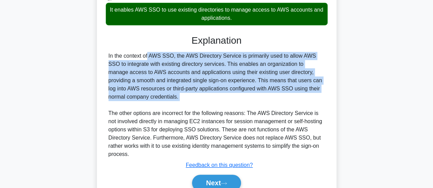
click at [283, 84] on div "In the context of AWS SSO, the AWS Directory Service is primarily used to allow…" at bounding box center [216, 105] width 216 height 107
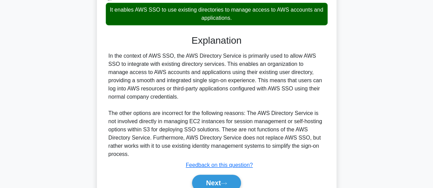
click at [184, 90] on div "In the context of AWS SSO, the AWS Directory Service is primarily used to allow…" at bounding box center [216, 105] width 216 height 107
click at [259, 130] on div "In the context of AWS SSO, the AWS Directory Service is primarily used to allow…" at bounding box center [216, 105] width 216 height 107
click at [161, 137] on div "In the context of AWS SSO, the AWS Directory Service is primarily used to allow…" at bounding box center [216, 105] width 216 height 107
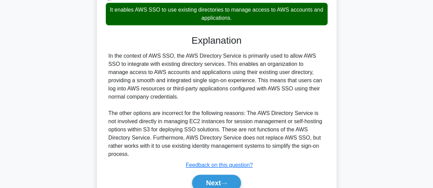
click at [192, 138] on div "In the context of AWS SSO, the AWS Directory Service is primarily used to allow…" at bounding box center [216, 105] width 216 height 107
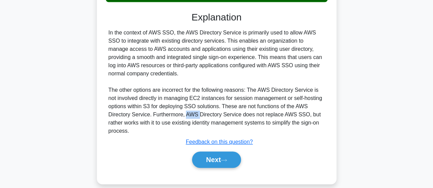
scroll to position [206, 0]
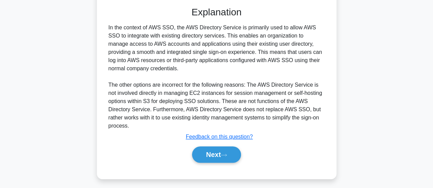
click at [283, 112] on div "In the context of AWS SSO, the AWS Directory Service is primarily used to allow…" at bounding box center [216, 77] width 216 height 107
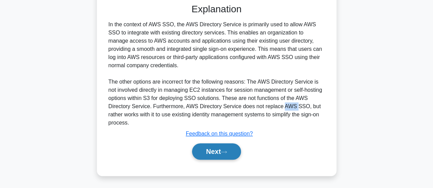
scroll to position [208, 0]
click at [226, 153] on icon at bounding box center [223, 153] width 5 height 2
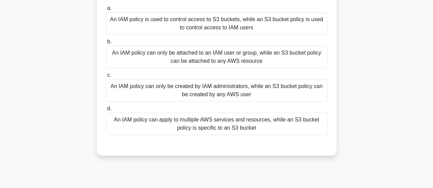
scroll to position [66, 0]
click at [262, 62] on div "An IAM policy can only be attached to an IAM user or group, while an S3 bucket …" at bounding box center [217, 57] width 222 height 23
click at [106, 44] on input "b. An IAM policy can only be attached to an IAM user or group, while an S3 buck…" at bounding box center [106, 42] width 0 height 4
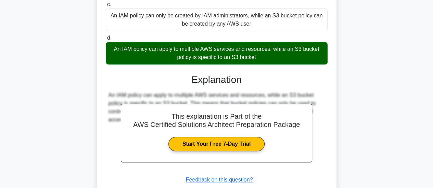
scroll to position [163, 0]
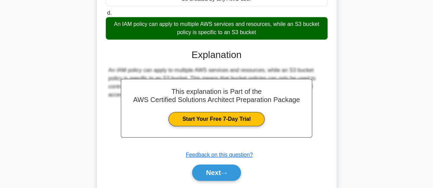
click at [218, 182] on div "Next" at bounding box center [217, 173] width 222 height 22
click at [222, 173] on button "Next" at bounding box center [216, 173] width 49 height 16
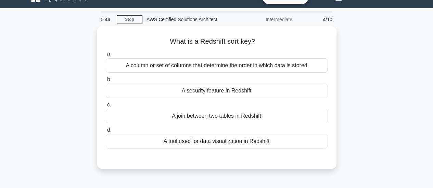
scroll to position [13, 0]
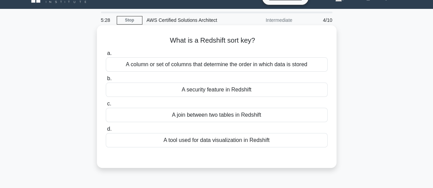
click at [243, 64] on div "A column or set of columns that determine the order in which data is stored" at bounding box center [217, 64] width 222 height 14
click at [106, 56] on input "a. A column or set of columns that determine the order in which data is stored" at bounding box center [106, 53] width 0 height 4
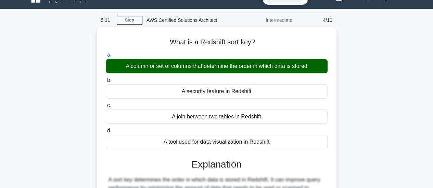
click at [370, 109] on div "What is a Redshift sort key? .spinner_0XTQ{transform-origin:center;animation:sp…" at bounding box center [217, 171] width 390 height 288
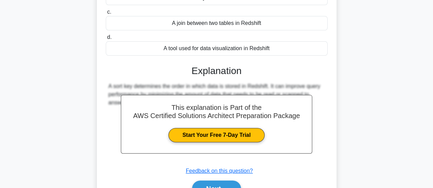
scroll to position [105, 0]
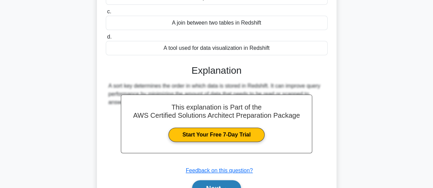
click at [218, 185] on button "Next" at bounding box center [216, 189] width 49 height 16
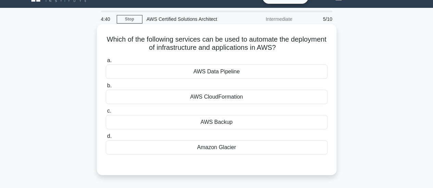
scroll to position [11, 0]
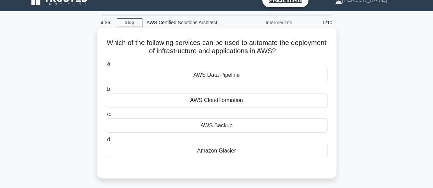
click at [208, 52] on h5 "Which of the following services can be used to automate the deployment of infra…" at bounding box center [216, 47] width 223 height 17
click at [235, 104] on div "AWS CloudFormation" at bounding box center [217, 100] width 222 height 14
click at [106, 92] on input "b. AWS CloudFormation" at bounding box center [106, 89] width 0 height 4
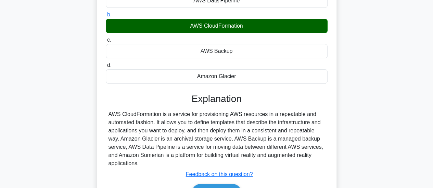
scroll to position [89, 0]
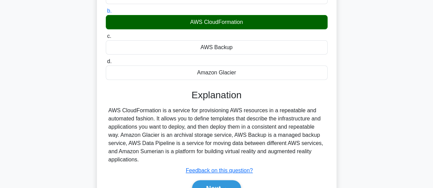
click at [150, 135] on div "AWS CloudFormation is a service for provisioning AWS resources in a repeatable …" at bounding box center [216, 135] width 216 height 57
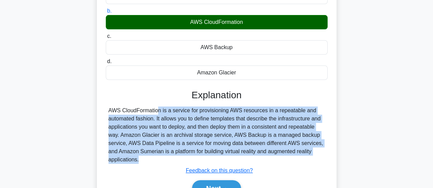
click at [150, 135] on div "AWS CloudFormation is a service for provisioning AWS resources in a repeatable …" at bounding box center [216, 135] width 216 height 57
click at [210, 140] on div "AWS CloudFormation is a service for provisioning AWS resources in a repeatable …" at bounding box center [216, 135] width 216 height 57
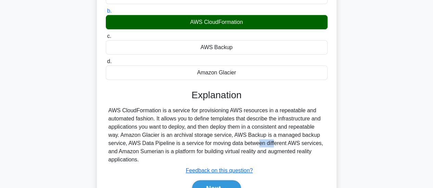
click at [210, 140] on div "AWS CloudFormation is a service for provisioning AWS resources in a repeatable …" at bounding box center [216, 135] width 216 height 57
click at [244, 134] on div "AWS CloudFormation is a service for provisioning AWS resources in a repeatable …" at bounding box center [216, 135] width 216 height 57
click at [237, 143] on div "AWS CloudFormation is a service for provisioning AWS resources in a repeatable …" at bounding box center [216, 135] width 216 height 57
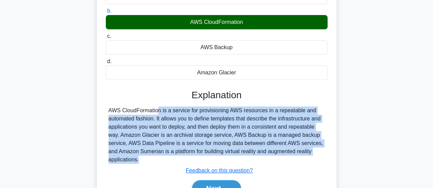
click at [237, 143] on div "AWS CloudFormation is a service for provisioning AWS resources in a repeatable …" at bounding box center [216, 135] width 216 height 57
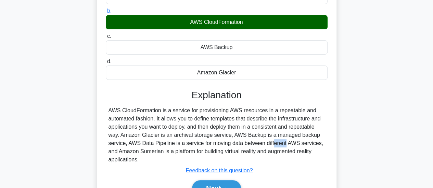
click at [237, 143] on div "AWS CloudFormation is a service for provisioning AWS resources in a repeatable …" at bounding box center [216, 135] width 216 height 57
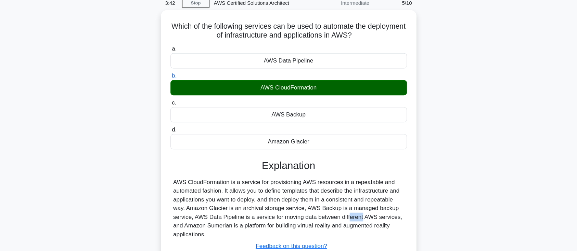
scroll to position [30, 0]
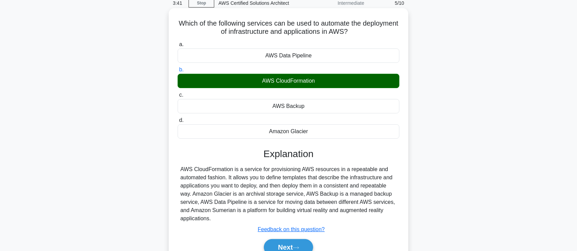
drag, startPoint x: 433, startPoint y: 1, endPoint x: 229, endPoint y: 116, distance: 234.3
click at [229, 116] on div "a. AWS Data Pipeline b. AWS CloudFormation c. d." at bounding box center [288, 89] width 230 height 101
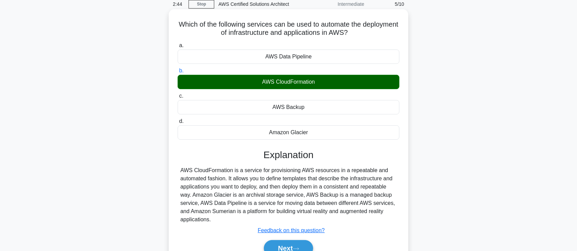
scroll to position [44, 0]
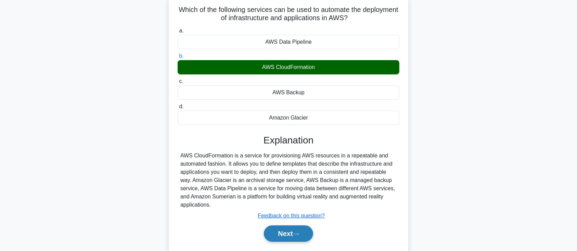
click at [298, 235] on button "Next" at bounding box center [288, 234] width 49 height 16
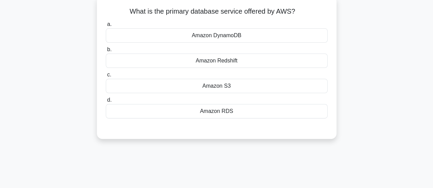
drag, startPoint x: 526, startPoint y: 0, endPoint x: 228, endPoint y: 170, distance: 343.3
click at [228, 170] on div "2:28 Stop AWS Certified Solutions Architect Intermediate 6/10 What is the prima…" at bounding box center [217, 152] width 390 height 342
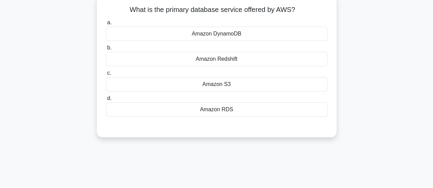
click at [286, 40] on div "Amazon DynamoDB" at bounding box center [217, 34] width 222 height 14
click at [106, 25] on input "a. Amazon DynamoDB" at bounding box center [106, 23] width 0 height 4
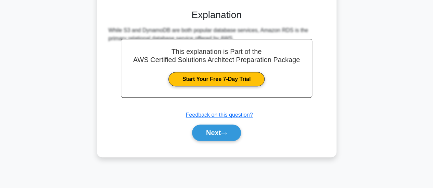
scroll to position [162, 0]
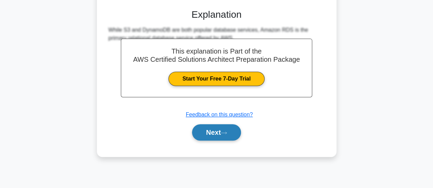
click at [220, 126] on button "Next" at bounding box center [216, 133] width 49 height 16
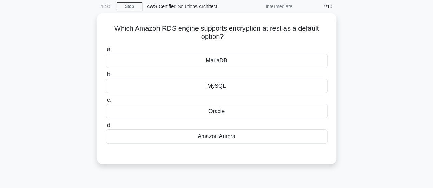
scroll to position [26, 0]
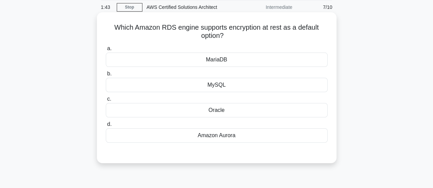
click at [280, 83] on div "MySQL" at bounding box center [217, 85] width 222 height 14
click at [106, 76] on input "b. MySQL" at bounding box center [106, 74] width 0 height 4
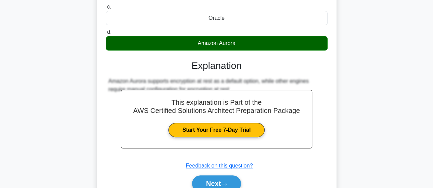
scroll to position [119, 0]
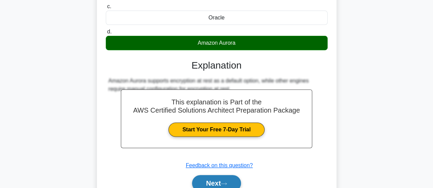
click at [207, 178] on button "Next" at bounding box center [216, 183] width 49 height 16
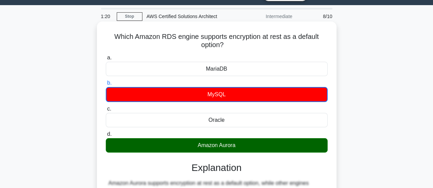
scroll to position [0, 0]
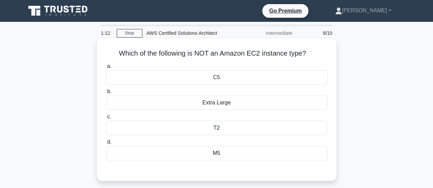
click at [228, 157] on div "M5" at bounding box center [217, 153] width 222 height 14
click at [106, 145] on input "d. M5" at bounding box center [106, 142] width 0 height 4
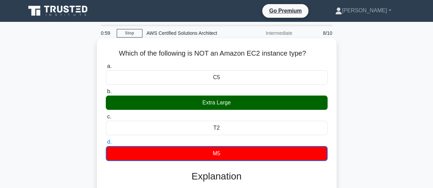
scroll to position [100, 0]
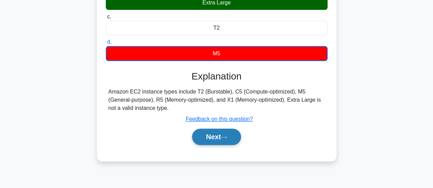
click at [235, 142] on button "Next" at bounding box center [216, 137] width 49 height 16
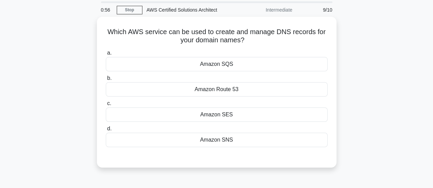
scroll to position [24, 0]
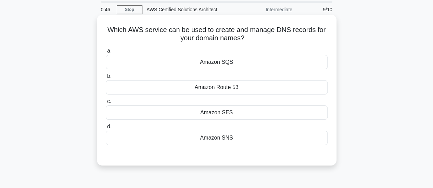
click at [272, 84] on div "Amazon Route 53" at bounding box center [217, 87] width 222 height 14
click at [106, 79] on input "b. Amazon Route 53" at bounding box center [106, 76] width 0 height 4
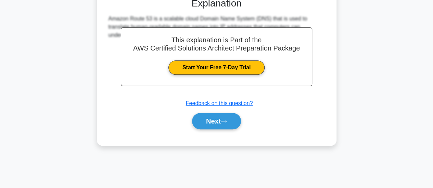
scroll to position [181, 0]
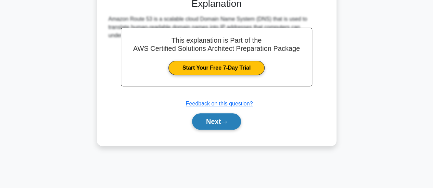
click at [231, 122] on button "Next" at bounding box center [216, 122] width 49 height 16
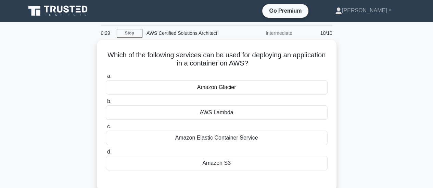
scroll to position [1, 0]
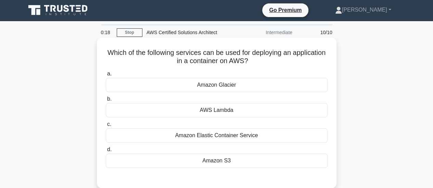
click at [239, 141] on div "Amazon Elastic Container Service" at bounding box center [217, 136] width 222 height 14
click at [106, 127] on input "c. Amazon Elastic Container Service" at bounding box center [106, 124] width 0 height 4
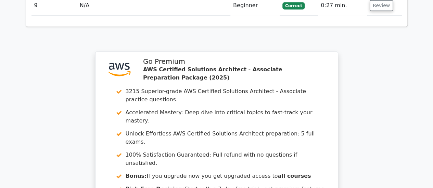
scroll to position [1041, 0]
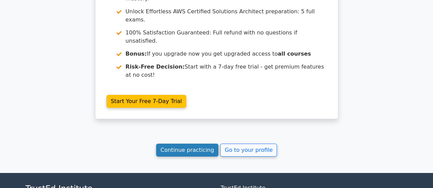
click at [195, 144] on link "Continue practicing" at bounding box center [187, 150] width 63 height 13
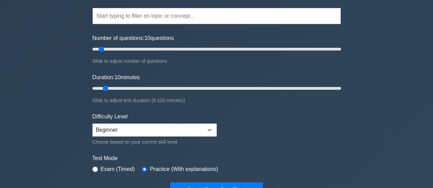
scroll to position [59, 0]
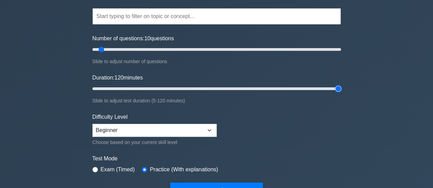
drag, startPoint x: 106, startPoint y: 88, endPoint x: 332, endPoint y: 87, distance: 226.1
type input "120"
click at [332, 87] on input "Duration: 120 minutes" at bounding box center [216, 89] width 248 height 8
drag, startPoint x: 101, startPoint y: 47, endPoint x: 345, endPoint y: 54, distance: 244.7
type input "200"
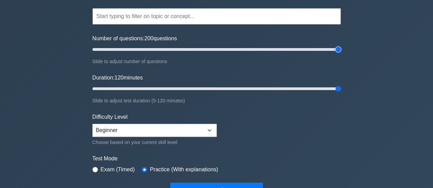
click at [341, 54] on input "Number of questions: 200 questions" at bounding box center [216, 49] width 248 height 8
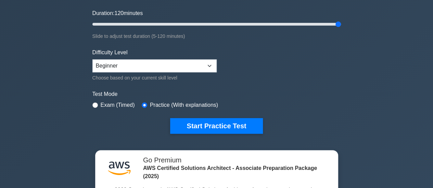
scroll to position [124, 0]
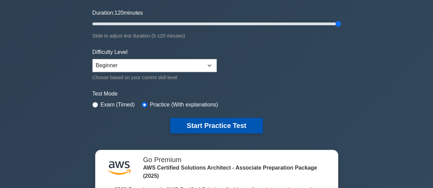
click at [236, 122] on button "Start Practice Test" at bounding box center [216, 126] width 92 height 16
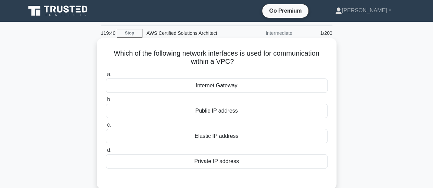
click at [236, 163] on div "Private IP address" at bounding box center [217, 162] width 222 height 14
click at [106, 153] on input "d. Private IP address" at bounding box center [106, 150] width 0 height 4
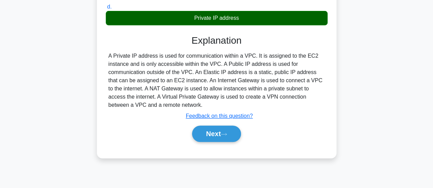
scroll to position [146, 0]
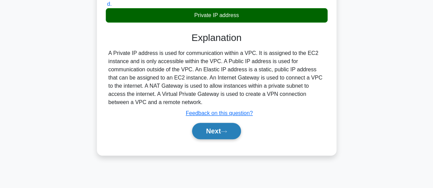
click at [214, 134] on button "Next" at bounding box center [216, 131] width 49 height 16
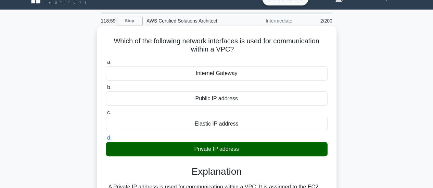
scroll to position [0, 0]
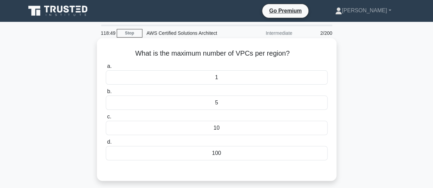
click at [219, 107] on div "5" at bounding box center [217, 103] width 222 height 14
click at [106, 94] on input "b. 5" at bounding box center [106, 92] width 0 height 4
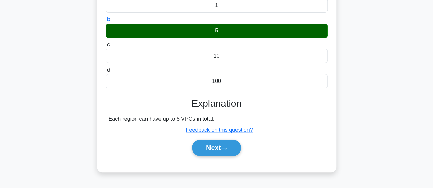
scroll to position [77, 0]
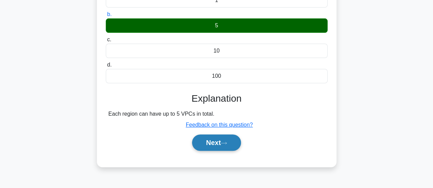
click at [206, 140] on button "Next" at bounding box center [216, 143] width 49 height 16
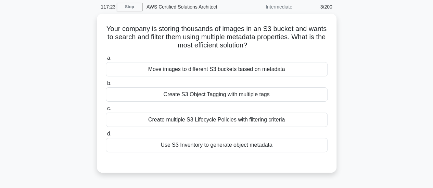
scroll to position [26, 0]
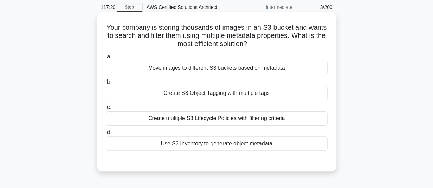
click at [252, 70] on div "Move images to different S3 buckets based on metadata" at bounding box center [217, 68] width 222 height 14
click at [106, 59] on input "a. Move images to different S3 buckets based on metadata" at bounding box center [106, 57] width 0 height 4
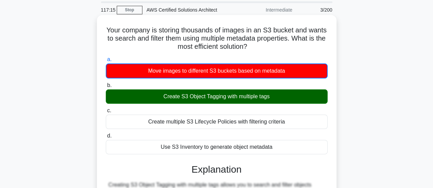
scroll to position [23, 0]
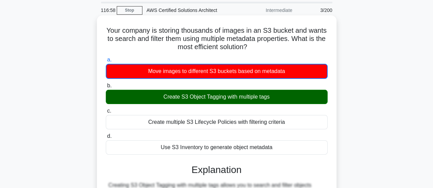
click at [276, 31] on h5 "Your company is storing thousands of images in an S3 bucket and wants to search…" at bounding box center [216, 38] width 223 height 25
click at [266, 42] on h5 "Your company is storing thousands of images in an S3 bucket and wants to search…" at bounding box center [216, 38] width 223 height 25
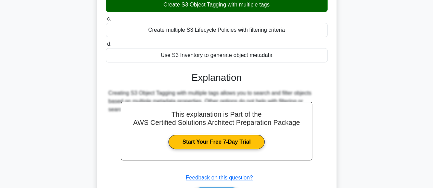
scroll to position [121, 0]
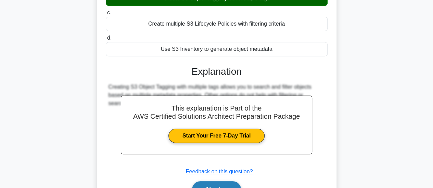
click at [215, 182] on button "Next" at bounding box center [216, 190] width 49 height 16
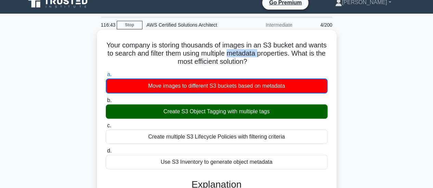
scroll to position [7, 0]
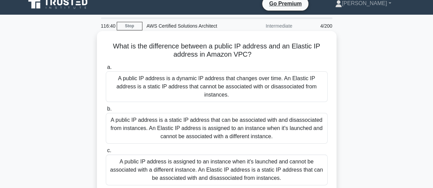
click at [297, 48] on h5 "What is the difference between a public IP address and an Elastic IP address in…" at bounding box center [216, 50] width 223 height 17
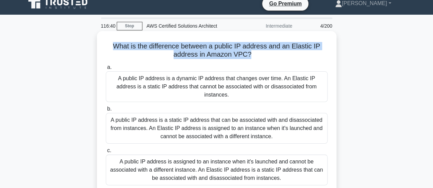
click at [297, 48] on h5 "What is the difference between a public IP address and an Elastic IP address in…" at bounding box center [216, 50] width 223 height 17
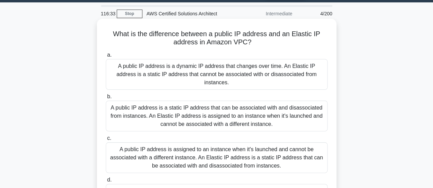
click at [226, 75] on div "A public IP address is a dynamic IP address that changes over time. An Elastic …" at bounding box center [217, 74] width 222 height 31
click at [106, 57] on input "a. A public IP address is a dynamic IP address that changes over time. An Elast…" at bounding box center [106, 55] width 0 height 4
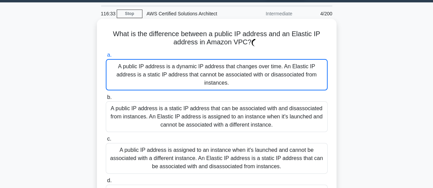
click at [226, 75] on div "A public IP address is a dynamic IP address that changes over time. An Elastic …" at bounding box center [217, 74] width 222 height 31
click at [106, 57] on input "a. A public IP address is a dynamic IP address that changes over time. An Elast…" at bounding box center [106, 55] width 0 height 4
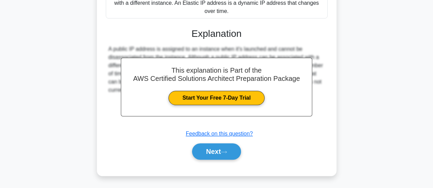
scroll to position [217, 0]
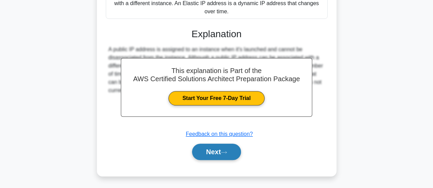
click at [227, 153] on icon at bounding box center [224, 153] width 6 height 4
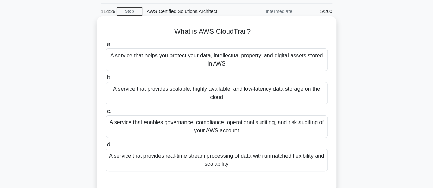
scroll to position [26, 0]
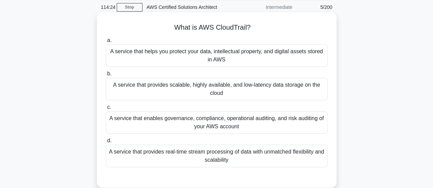
click at [227, 124] on div "A service that enables governance, compliance, operational auditing, and risk a…" at bounding box center [217, 123] width 222 height 23
click at [106, 110] on input "c. A service that enables governance, compliance, operational auditing, and ris…" at bounding box center [106, 107] width 0 height 4
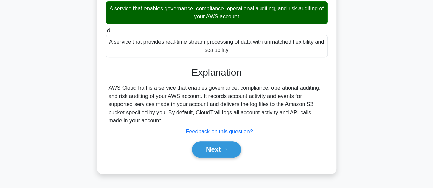
scroll to position [138, 0]
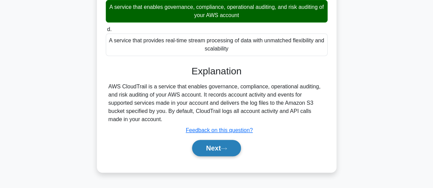
click at [215, 149] on button "Next" at bounding box center [216, 148] width 49 height 16
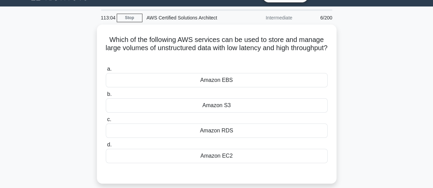
scroll to position [19, 0]
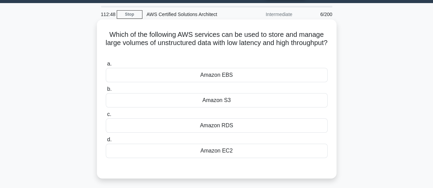
click at [261, 74] on div "Amazon EBS" at bounding box center [217, 75] width 222 height 14
click at [106, 66] on input "a. Amazon EBS" at bounding box center [106, 64] width 0 height 4
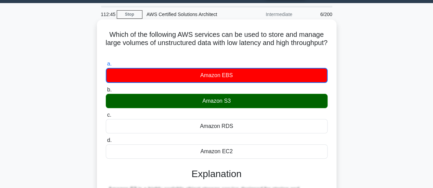
click at [261, 74] on div "Amazon EBS" at bounding box center [217, 75] width 222 height 15
click at [106, 66] on input "a. Amazon EBS" at bounding box center [106, 64] width 0 height 4
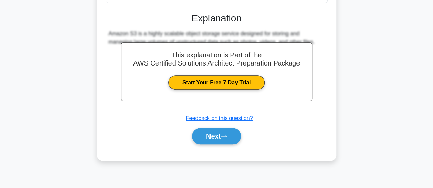
scroll to position [181, 0]
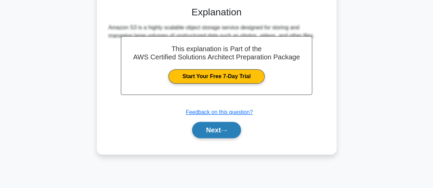
click at [213, 134] on button "Next" at bounding box center [216, 130] width 49 height 16
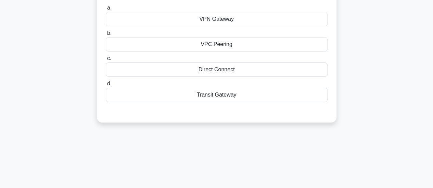
scroll to position [16, 0]
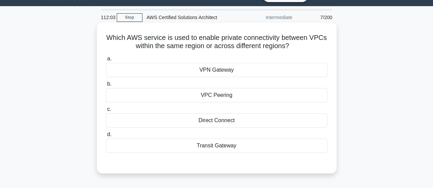
click at [237, 99] on div "VPC Peering" at bounding box center [217, 95] width 222 height 14
click at [106, 87] on input "b. VPC Peering" at bounding box center [106, 84] width 0 height 4
